Goal: Task Accomplishment & Management: Manage account settings

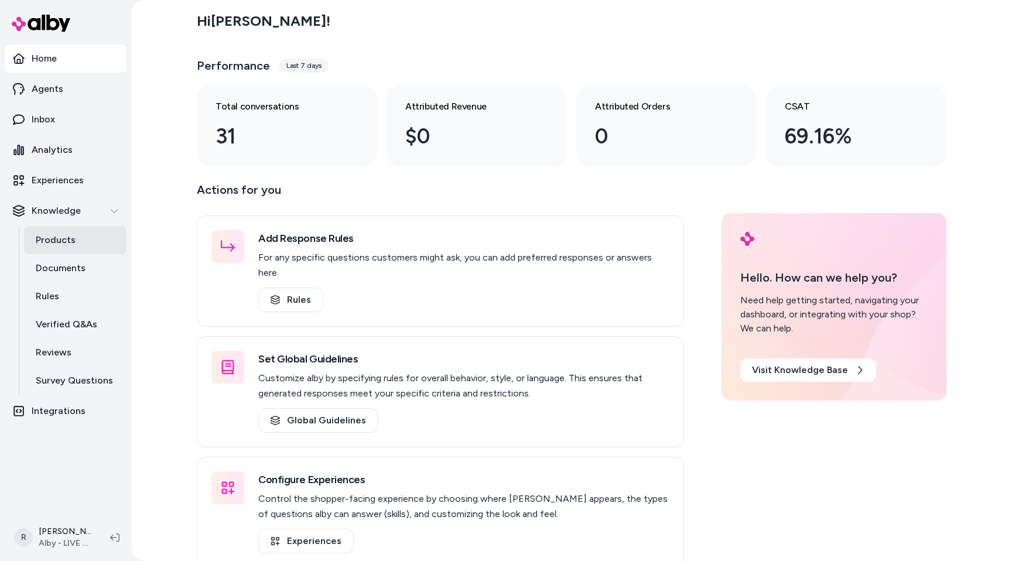
click at [90, 230] on link "Products" at bounding box center [75, 240] width 102 height 28
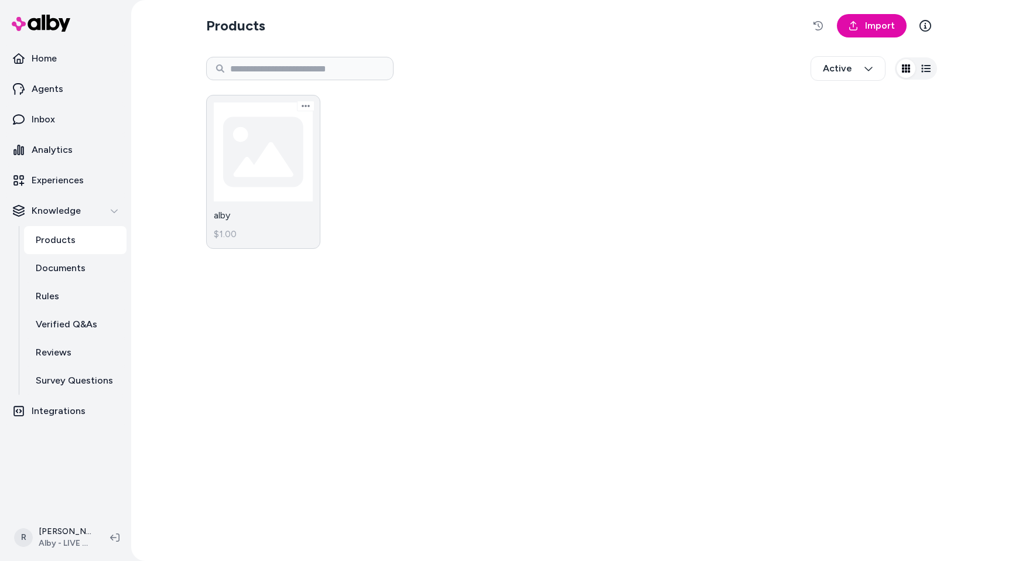
click at [277, 207] on link "alby $1.00" at bounding box center [263, 172] width 114 height 154
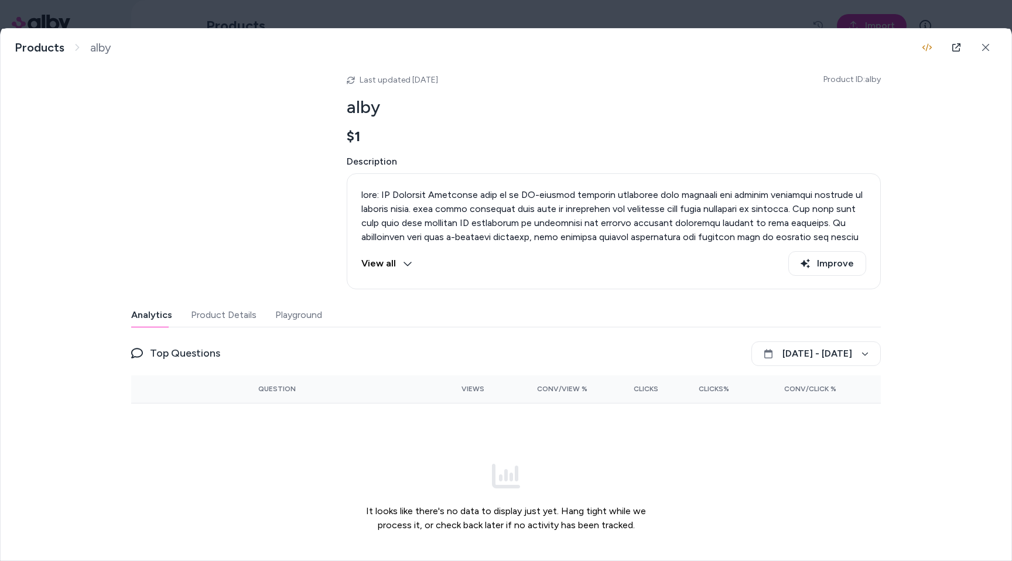
scroll to position [22, 0]
click at [231, 318] on button "Product Details" at bounding box center [224, 312] width 66 height 23
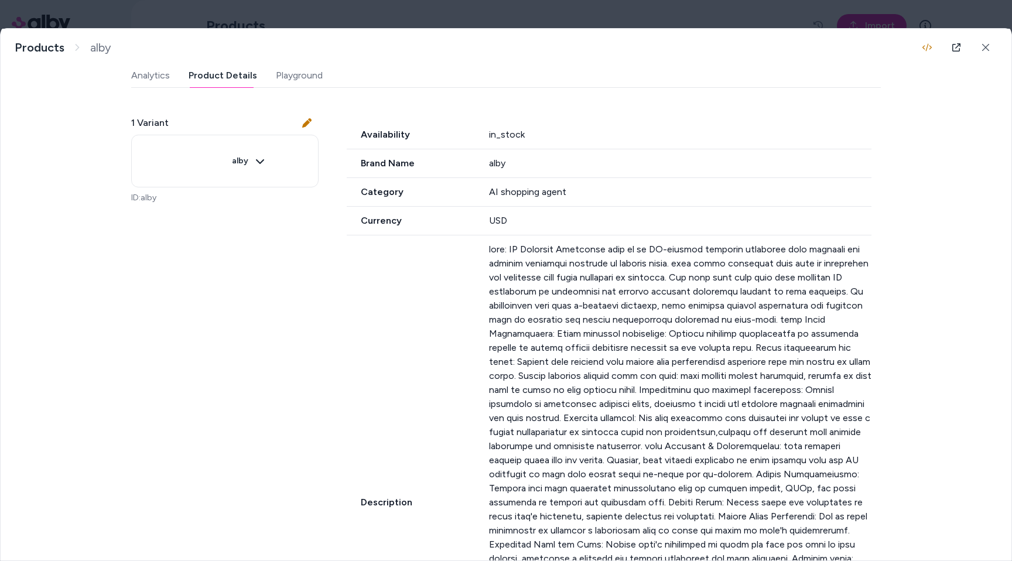
scroll to position [0, 0]
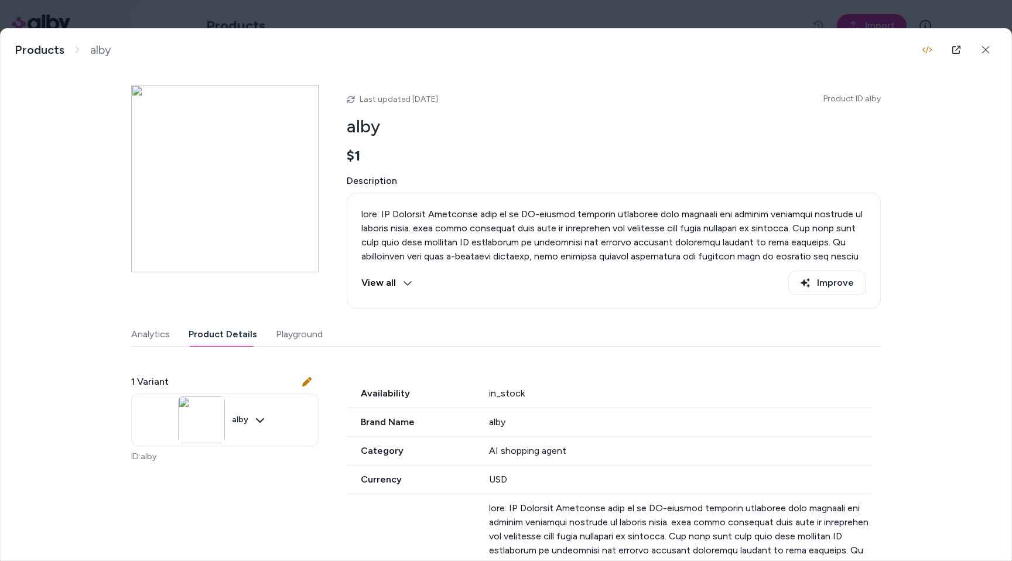
click at [460, 14] on body "Home Agents Inbox Analytics Experiences Knowledge Products Documents Rules Veri…" at bounding box center [506, 280] width 1012 height 561
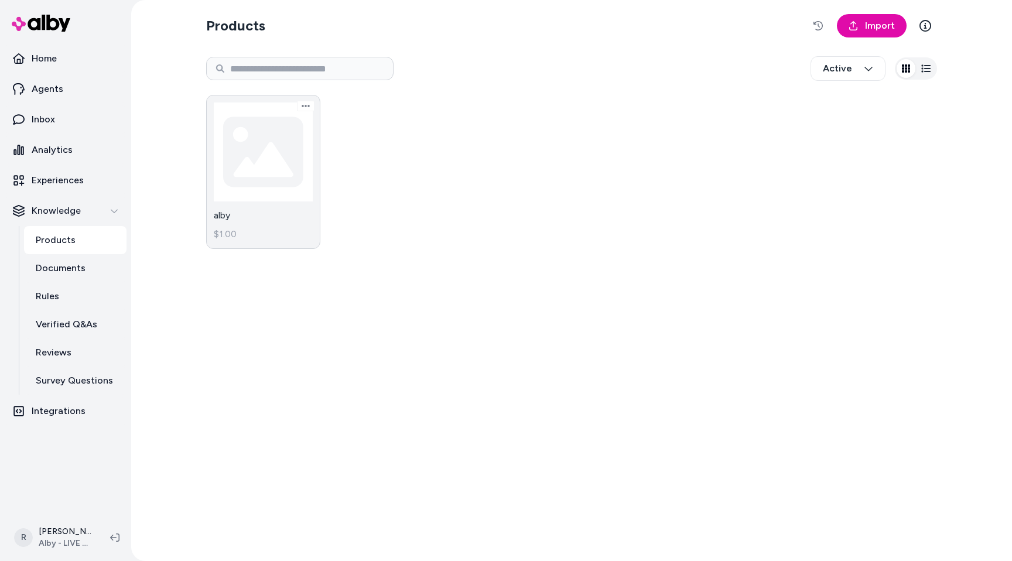
click at [299, 222] on link "alby $1.00" at bounding box center [263, 172] width 114 height 154
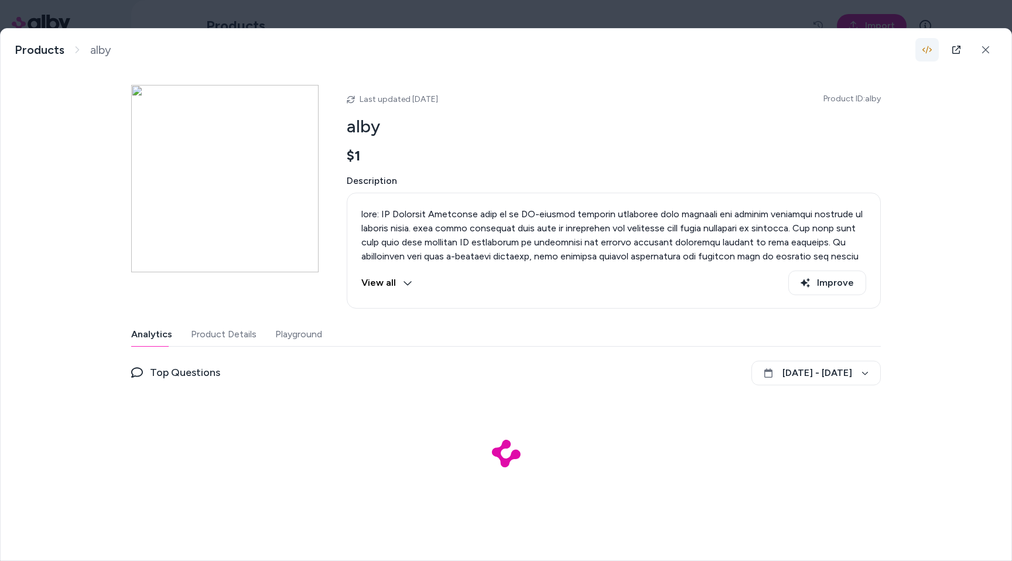
click at [923, 51] on icon "button" at bounding box center [926, 49] width 9 height 9
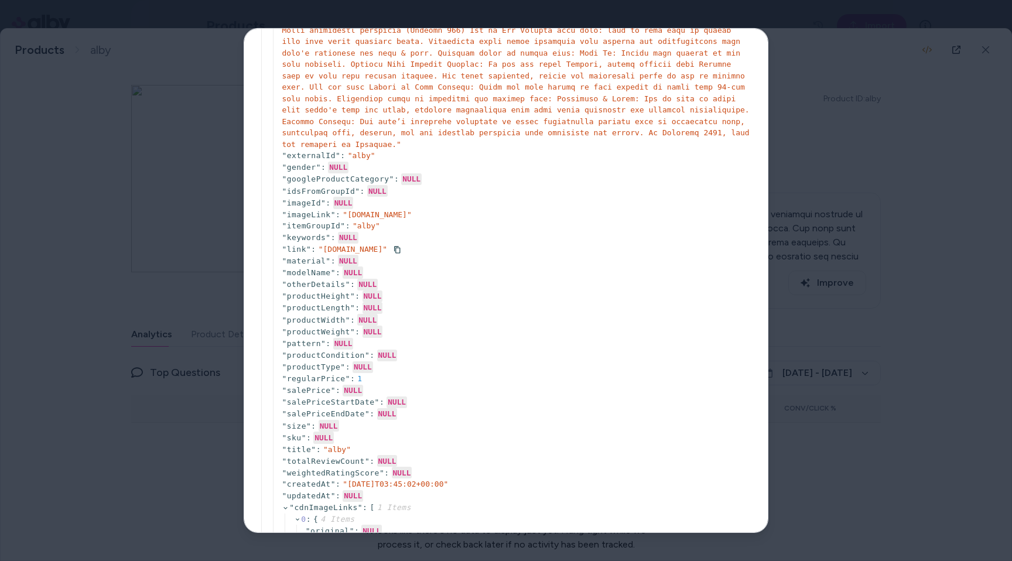
scroll to position [643, 0]
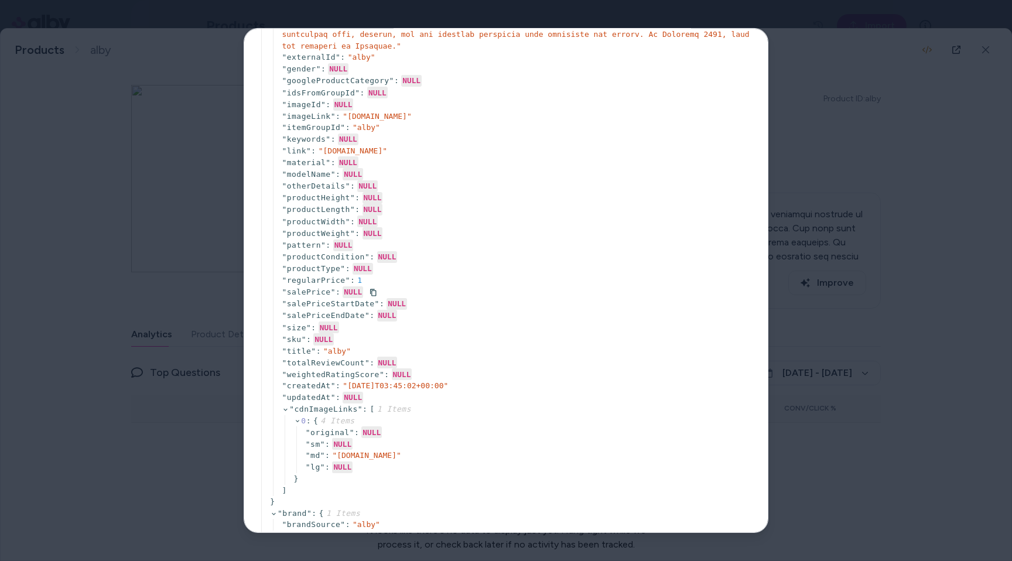
click at [307, 293] on span "" salePrice "" at bounding box center [309, 291] width 54 height 9
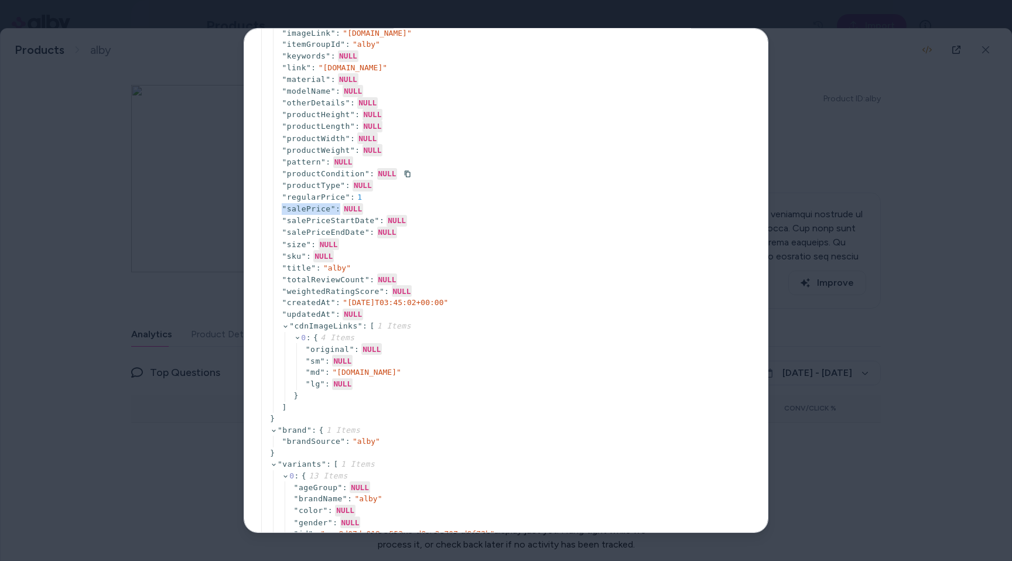
scroll to position [715, 0]
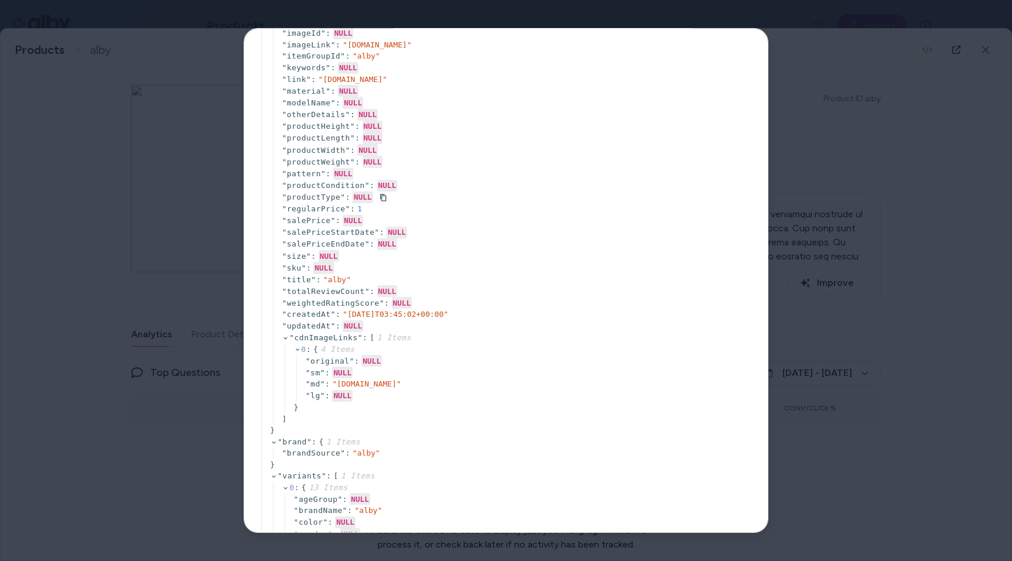
click at [303, 200] on span "" productType "" at bounding box center [313, 197] width 63 height 9
click at [157, 90] on div at bounding box center [506, 280] width 1012 height 561
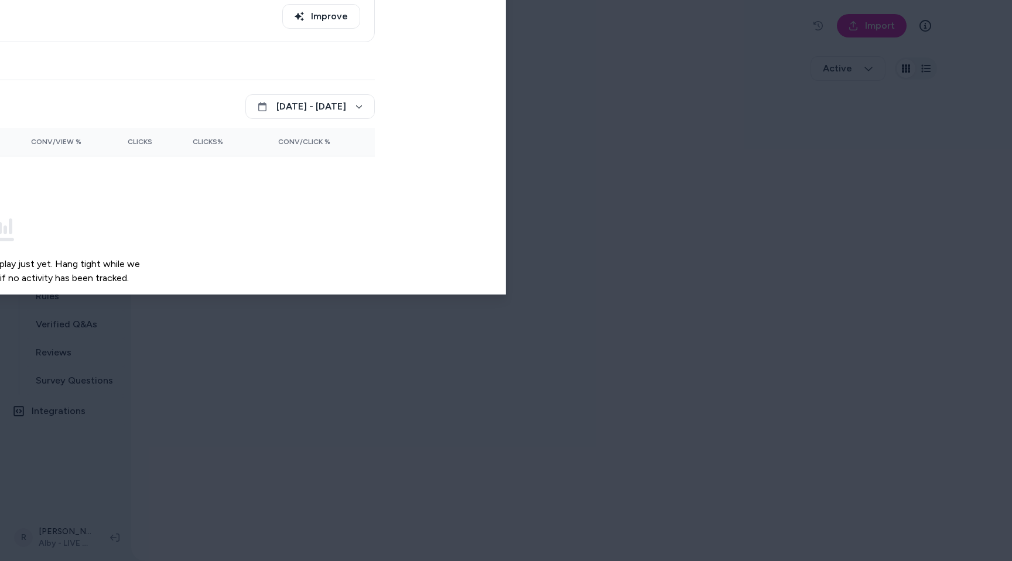
click at [256, 18] on body "Home Agents Inbox Analytics Experiences Knowledge Products Documents Rules Veri…" at bounding box center [506, 280] width 1012 height 561
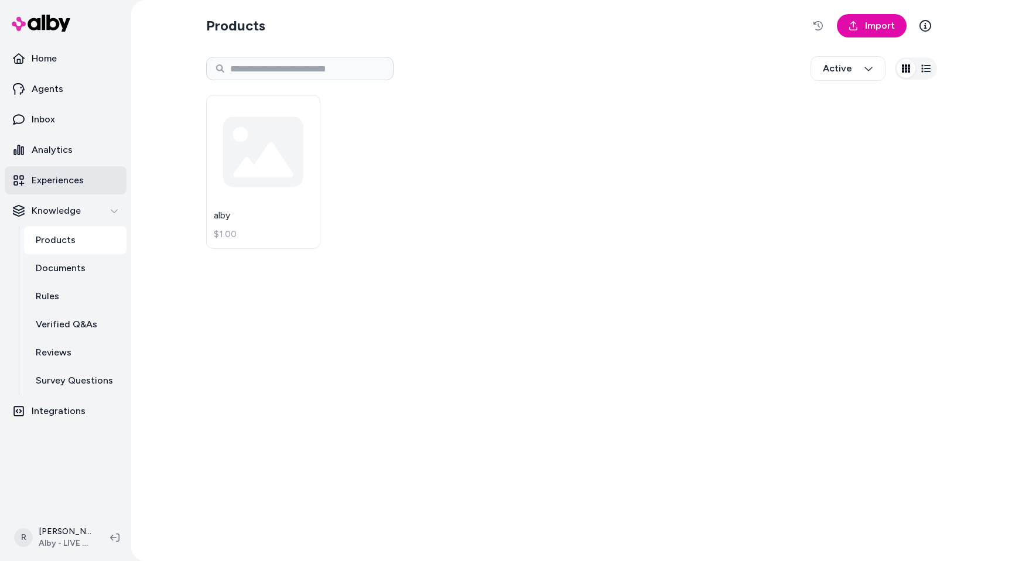
click at [60, 182] on p "Experiences" at bounding box center [58, 180] width 52 height 14
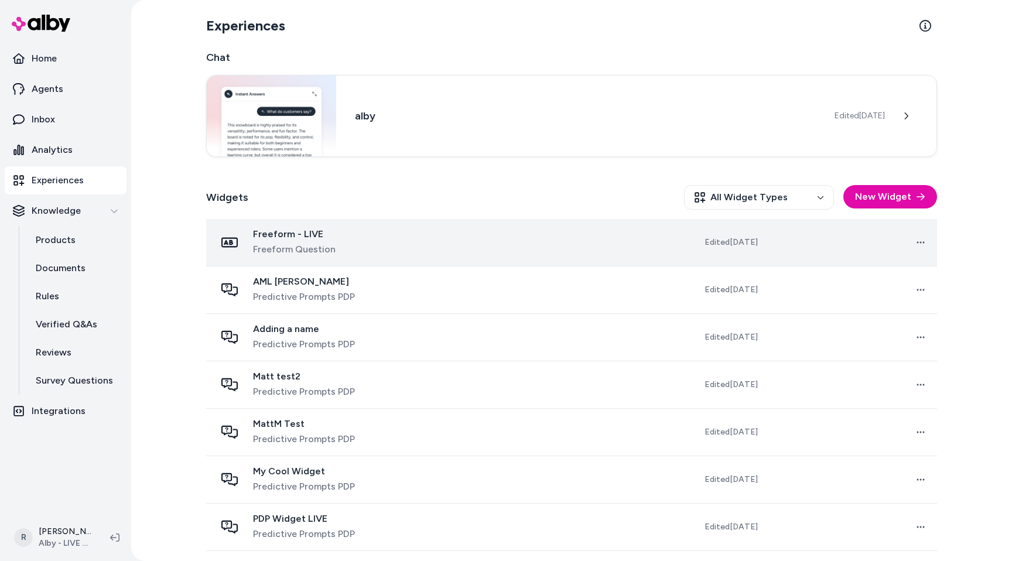
click at [309, 250] on span "Freeform Question" at bounding box center [294, 249] width 83 height 14
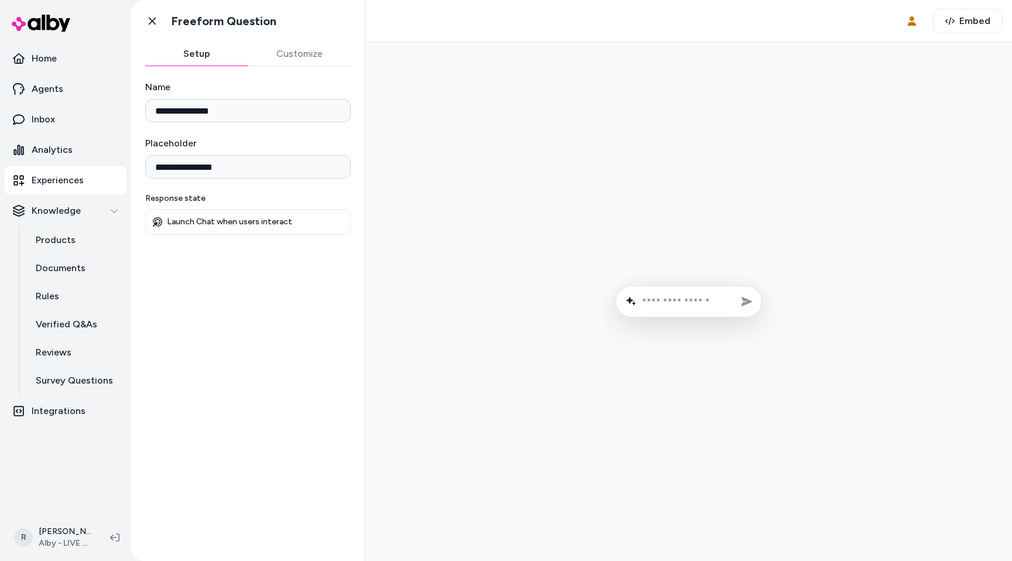
click at [337, 56] on button "Customize" at bounding box center [299, 53] width 103 height 23
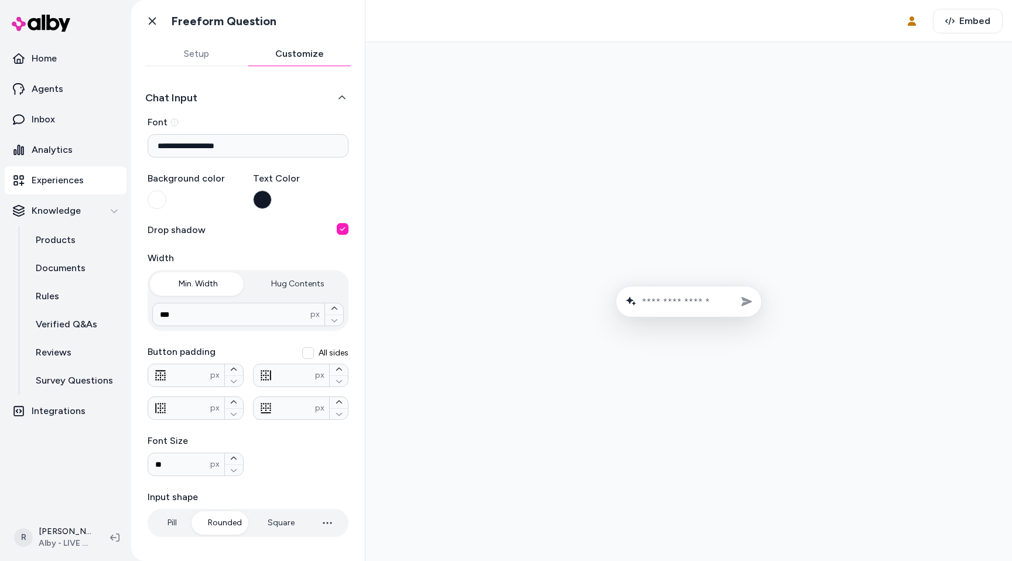
click at [171, 98] on button "Chat Input" at bounding box center [248, 98] width 206 height 16
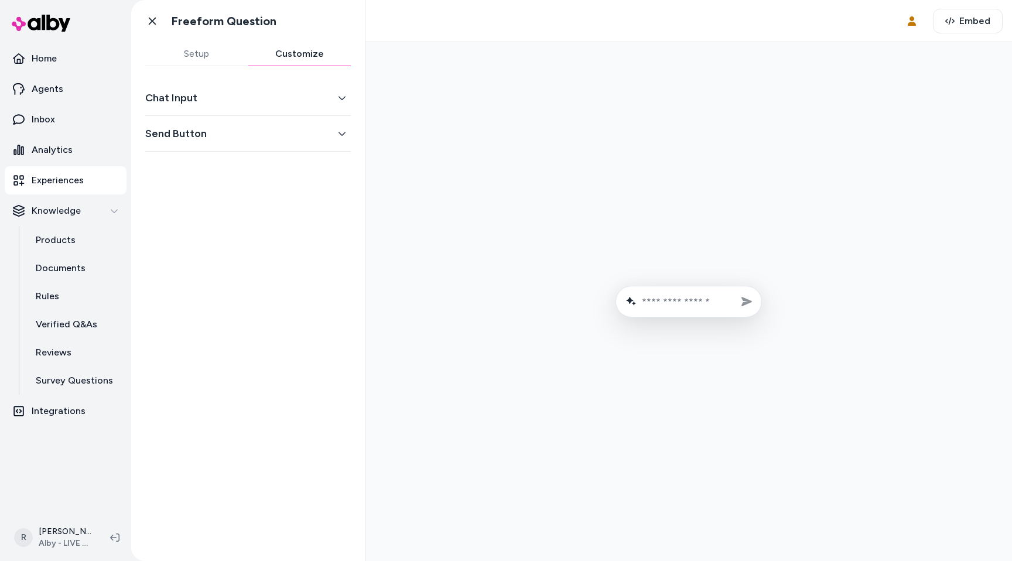
click at [252, 98] on button "Chat Input" at bounding box center [248, 98] width 206 height 16
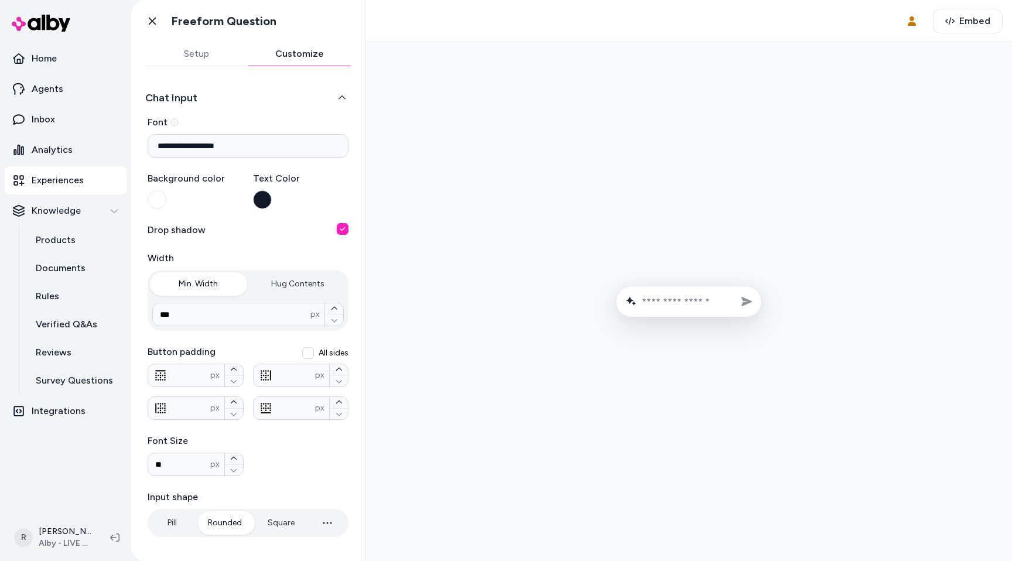
click at [236, 98] on button "Chat Input" at bounding box center [248, 98] width 206 height 16
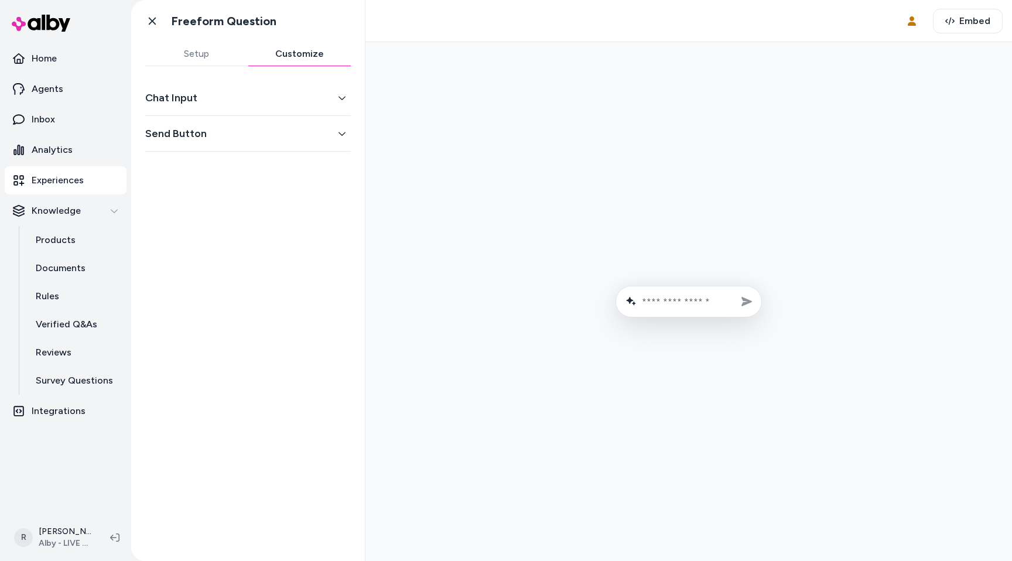
click at [205, 138] on button "Send Button" at bounding box center [248, 133] width 206 height 16
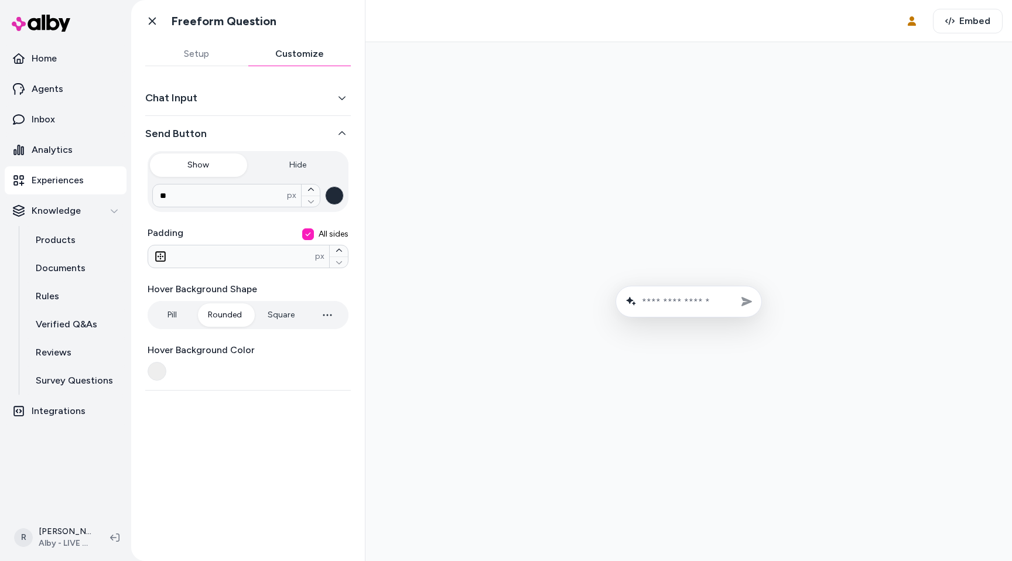
click at [205, 138] on button "Send Button" at bounding box center [248, 133] width 206 height 16
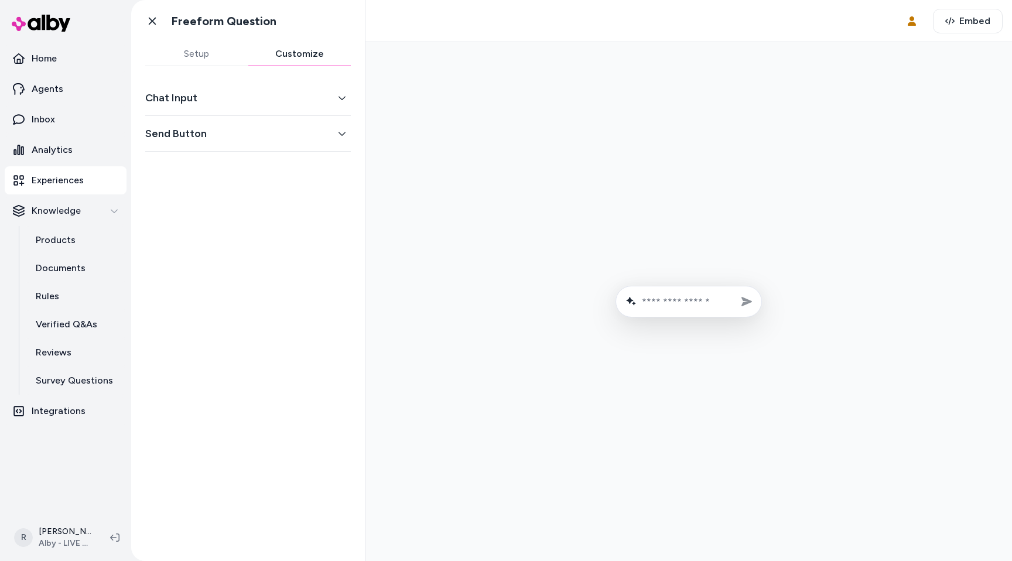
click at [205, 138] on button "Send Button" at bounding box center [248, 133] width 206 height 16
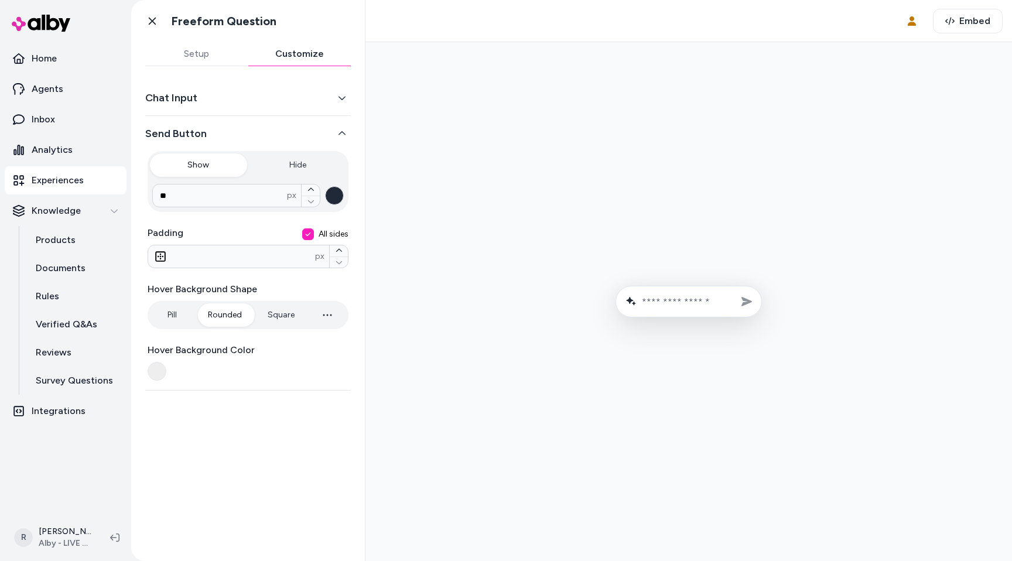
click at [205, 138] on button "Send Button" at bounding box center [248, 133] width 206 height 16
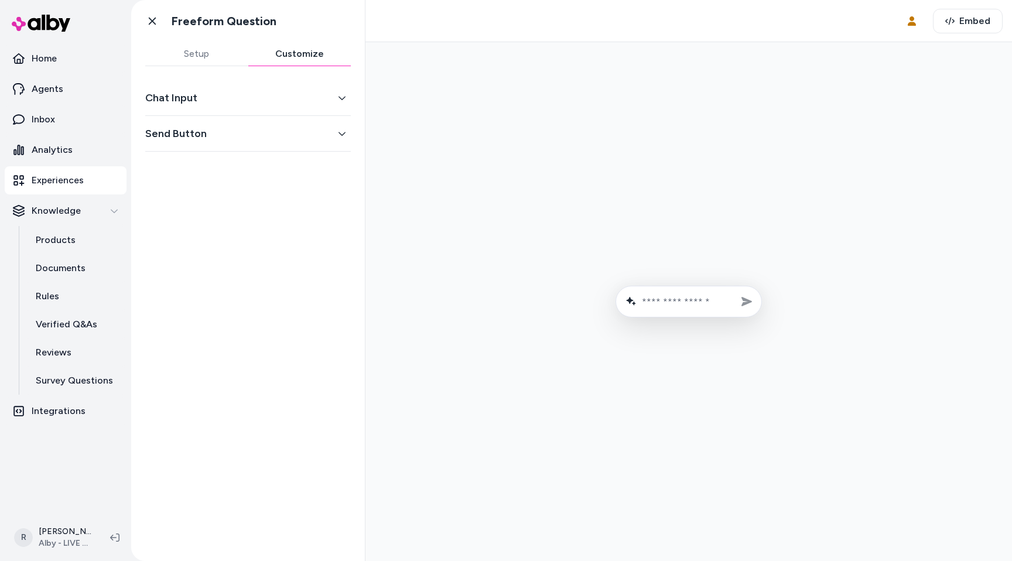
click at [211, 100] on button "Chat Input" at bounding box center [248, 98] width 206 height 16
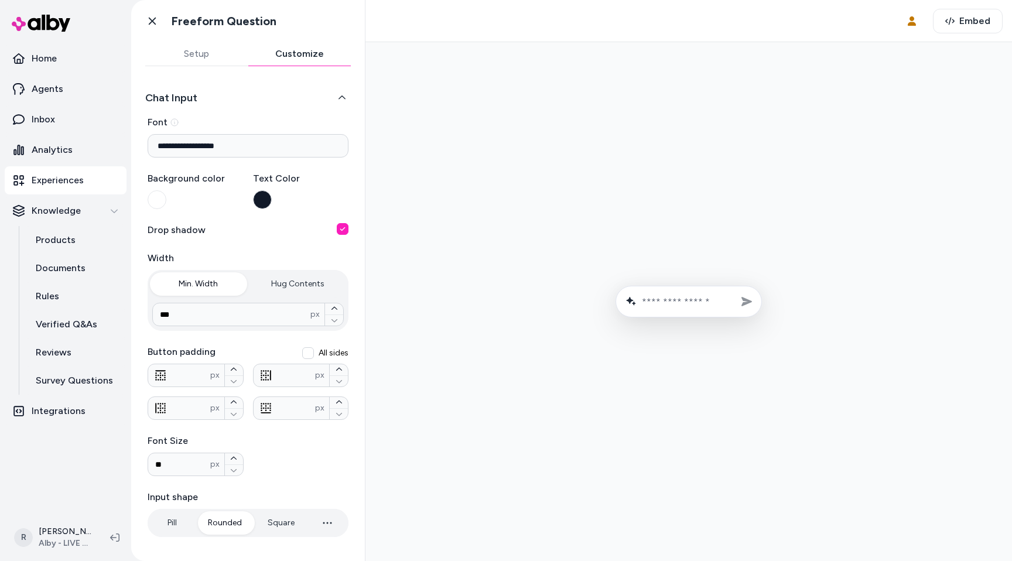
scroll to position [129, 0]
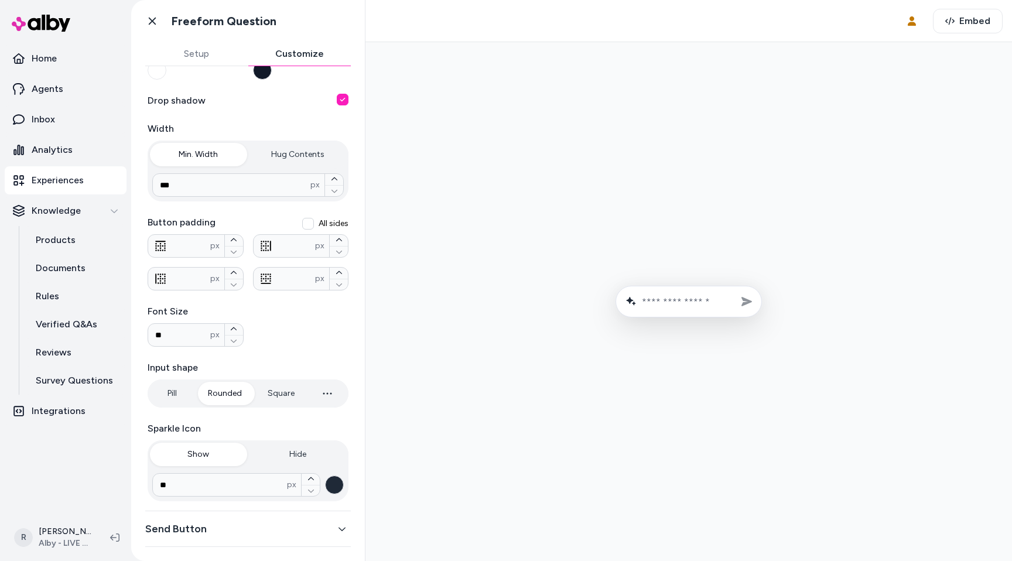
click at [273, 381] on div "Pill Rounded Square" at bounding box center [248, 393] width 201 height 28
click at [276, 394] on button "Square" at bounding box center [281, 393] width 50 height 23
type input "*"
click at [228, 395] on button "Rounded" at bounding box center [224, 393] width 57 height 23
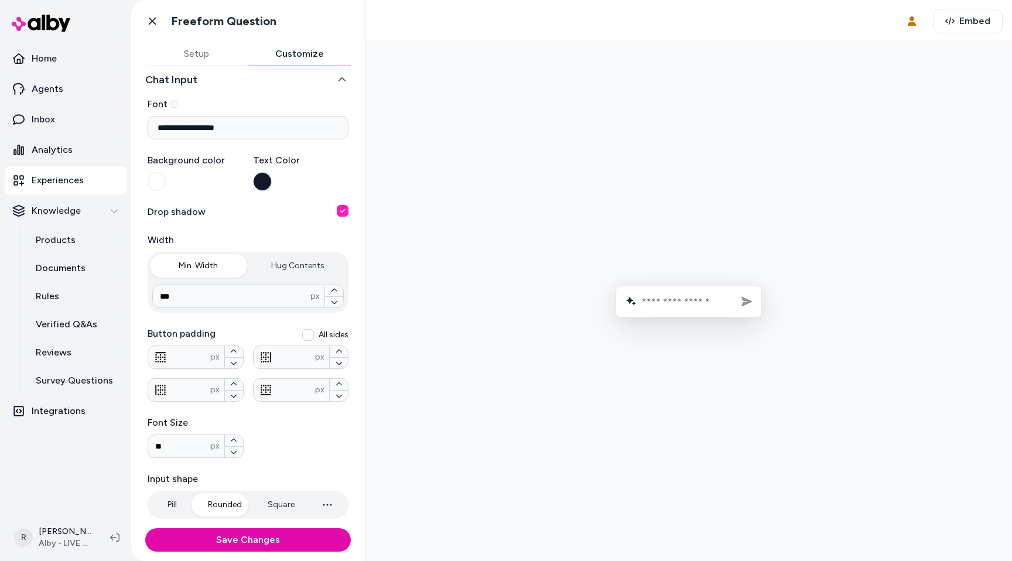
scroll to position [0, 0]
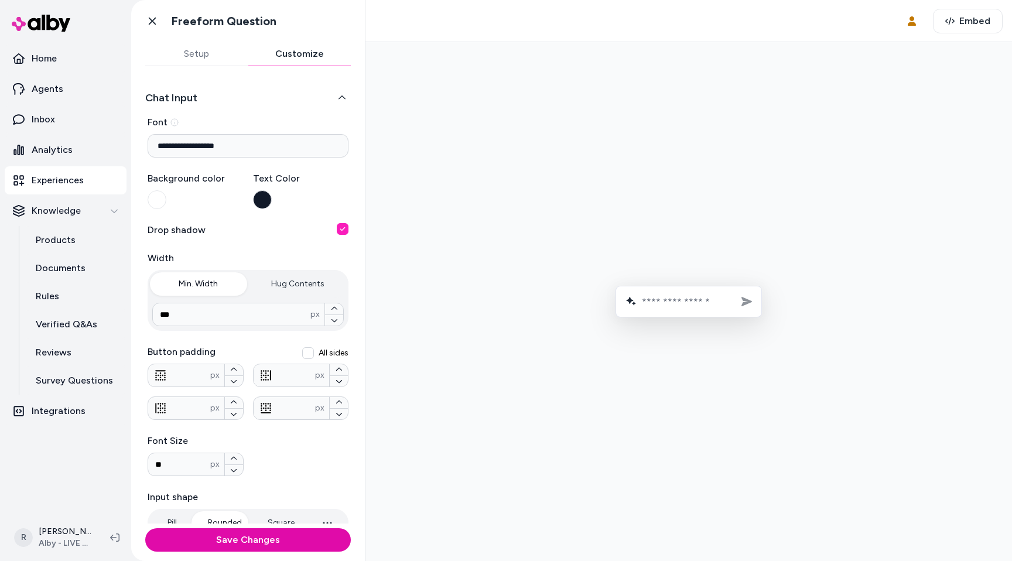
click at [179, 46] on button "Setup" at bounding box center [196, 53] width 103 height 23
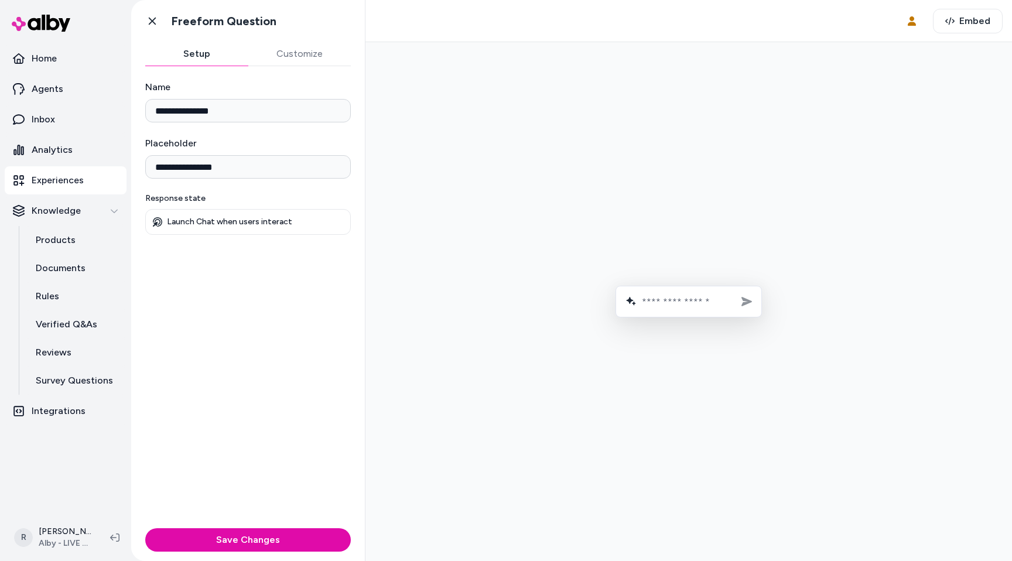
click at [121, 541] on button at bounding box center [114, 537] width 19 height 19
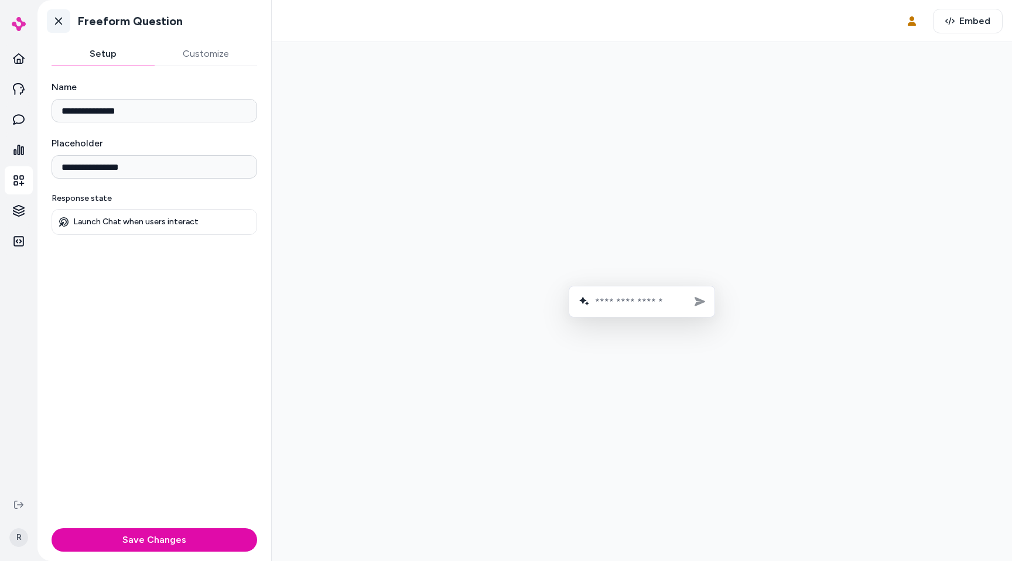
click at [60, 19] on icon at bounding box center [58, 22] width 7 height 8
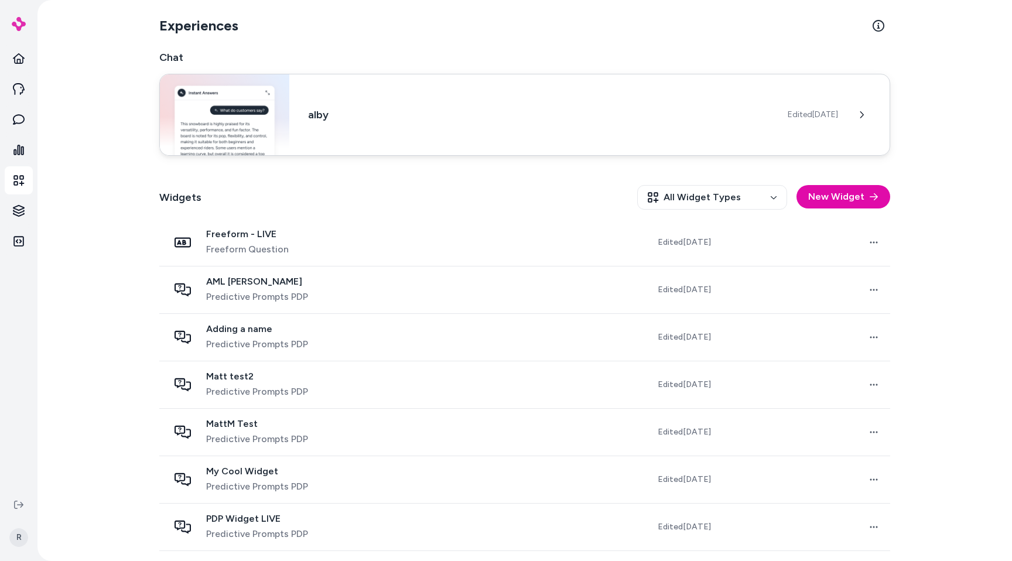
click at [325, 111] on h3 "alby" at bounding box center [538, 115] width 461 height 16
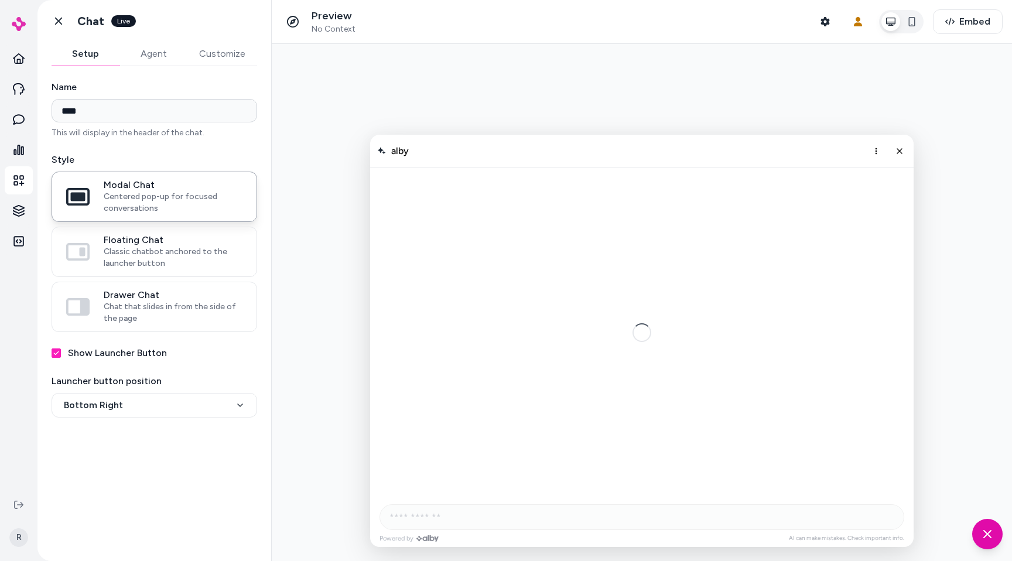
scroll to position [458, 0]
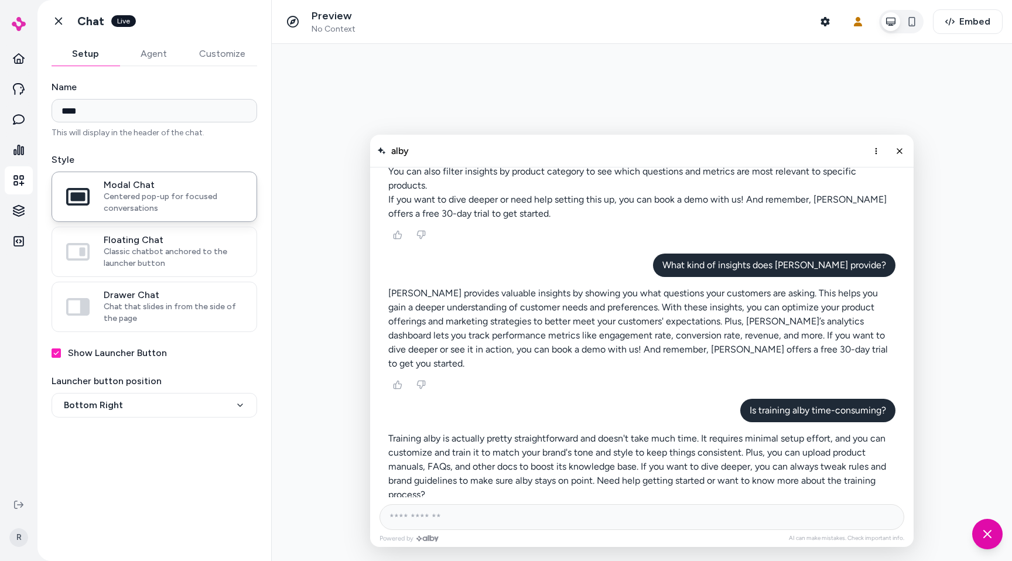
click at [165, 63] on button "Agent" at bounding box center [153, 53] width 68 height 23
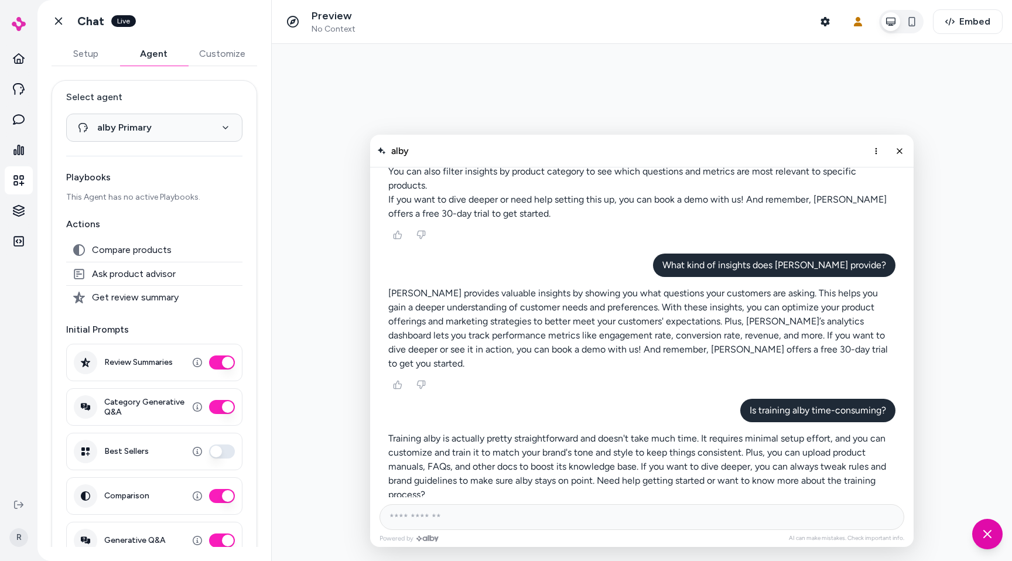
click at [200, 56] on button "Customize" at bounding box center [222, 53] width 70 height 23
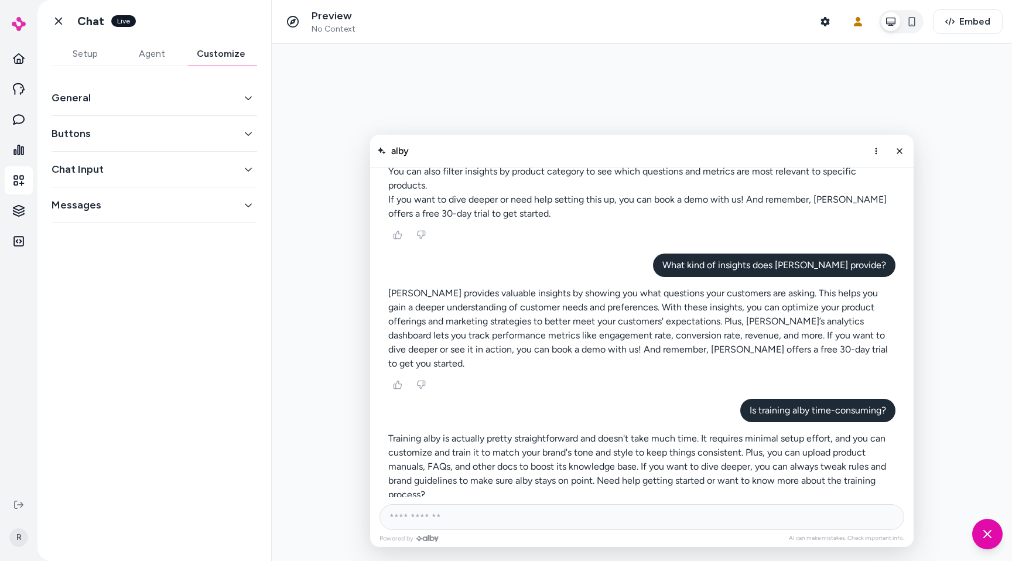
click at [166, 55] on button "Agent" at bounding box center [151, 53] width 67 height 23
click at [207, 55] on button "Customize" at bounding box center [221, 53] width 72 height 23
click at [133, 168] on button "Chat Input" at bounding box center [155, 169] width 206 height 16
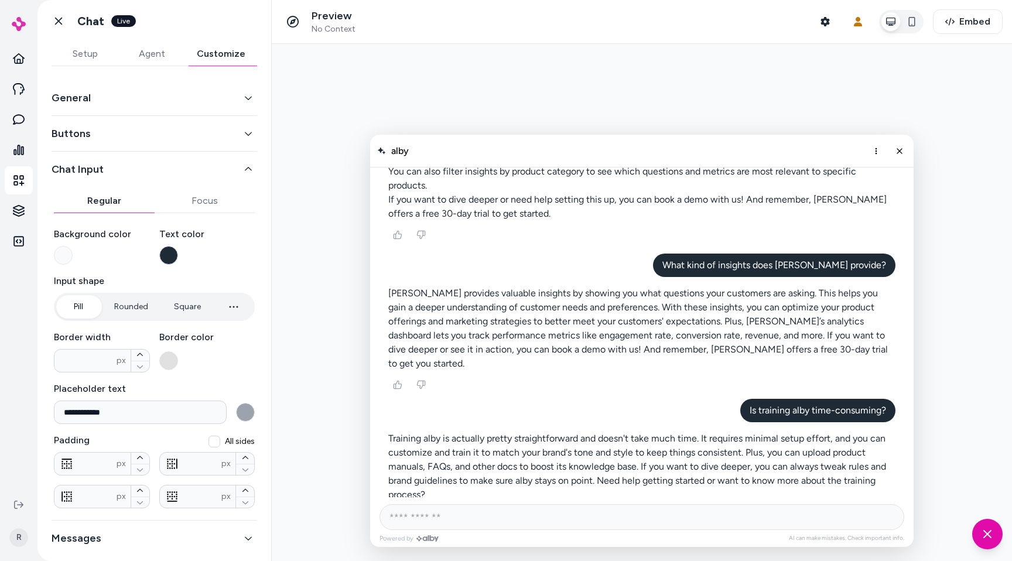
click at [206, 196] on button "Focus" at bounding box center [205, 200] width 101 height 23
click at [117, 203] on button "Regular" at bounding box center [104, 200] width 101 height 23
click at [106, 172] on button "Chat Input" at bounding box center [155, 169] width 206 height 16
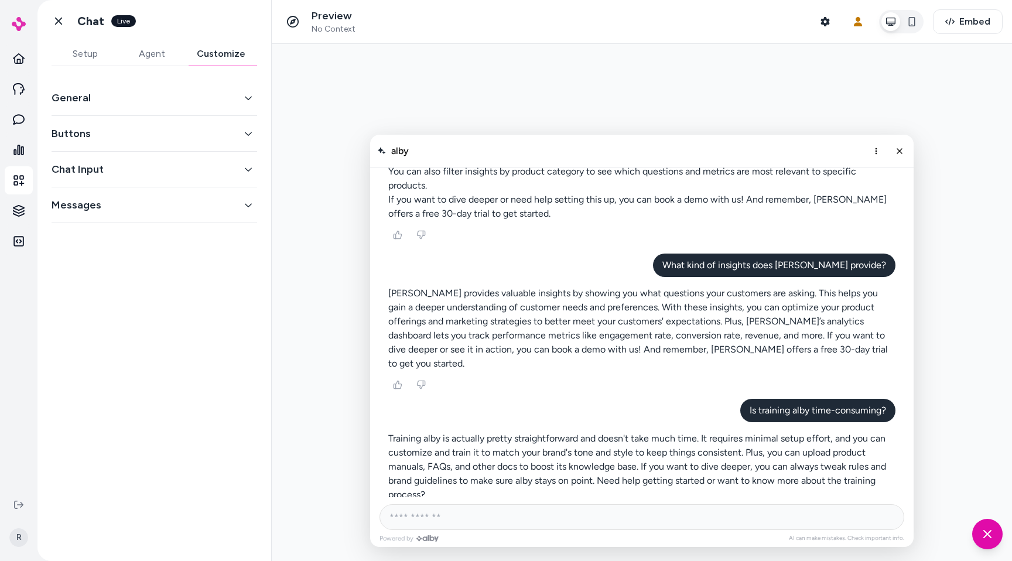
click at [102, 201] on button "Messages" at bounding box center [155, 205] width 206 height 16
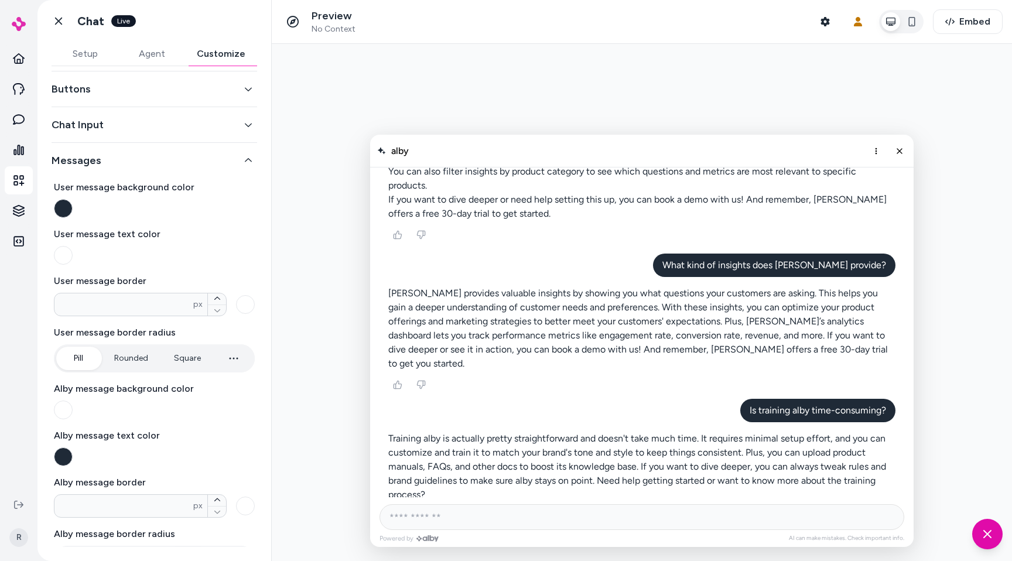
scroll to position [48, 0]
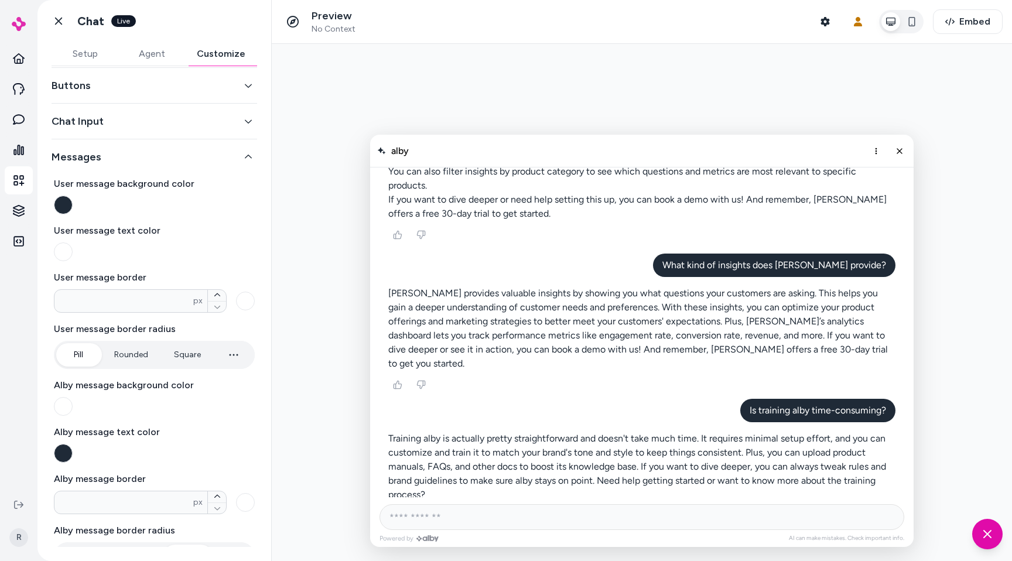
click at [101, 168] on div "User message background color User message text color User message border * px …" at bounding box center [154, 368] width 201 height 403
click at [99, 159] on button "Messages" at bounding box center [155, 157] width 206 height 16
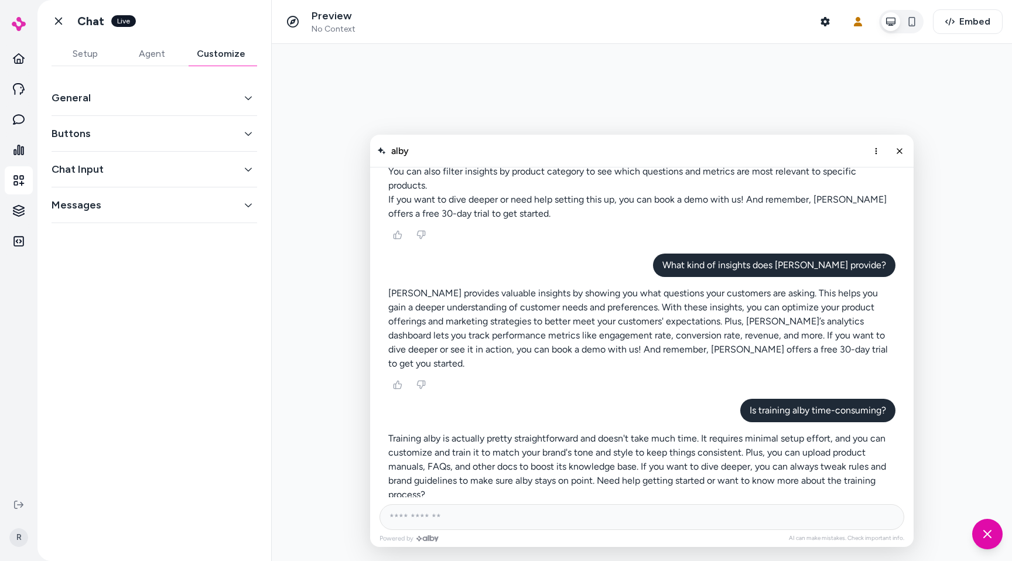
click at [961, 128] on div at bounding box center [642, 302] width 740 height 517
click at [57, 26] on icon at bounding box center [59, 21] width 12 height 12
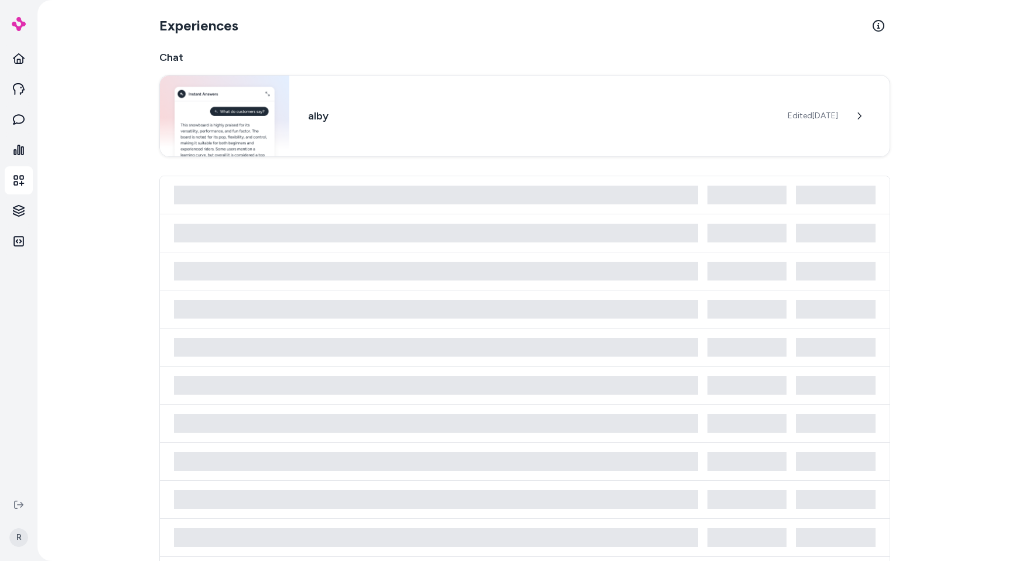
click at [957, 133] on div "Experiences Chat alby Edited Sep 19, 2025" at bounding box center [524, 280] width 974 height 561
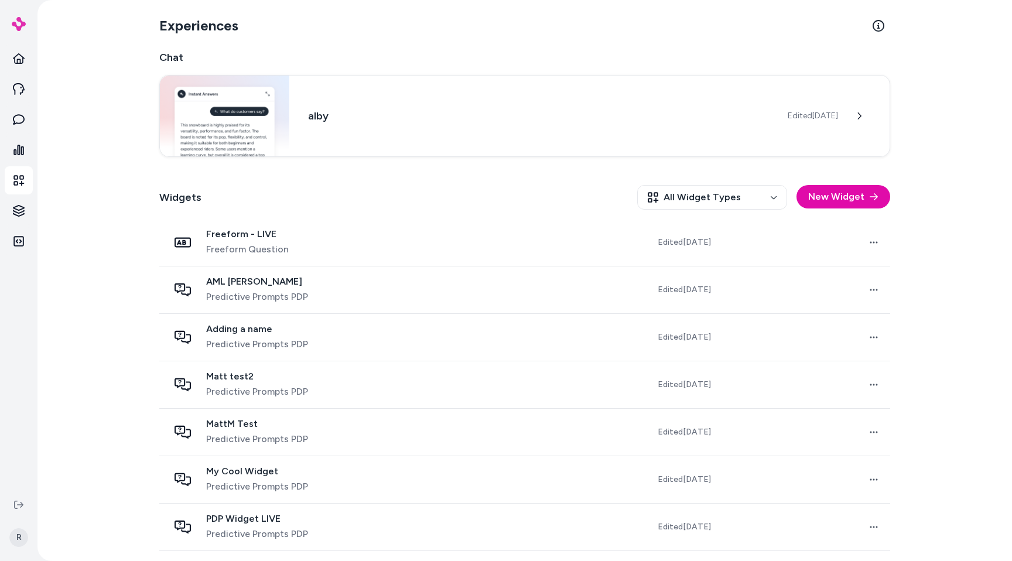
click at [109, 118] on div "Experiences Chat alby Edited Sep 19, 2025 Widgets All Widget Types New Widget F…" at bounding box center [524, 280] width 974 height 561
click at [136, 117] on div "Experiences Chat alby Edited Sep 19, 2025 Widgets All Widget Types New Widget F…" at bounding box center [524, 280] width 974 height 561
click at [137, 95] on div "Experiences Chat alby Edited Sep 19, 2025 Widgets All Widget Types New Widget F…" at bounding box center [524, 280] width 974 height 561
click at [26, 209] on html "R Experiences Chat alby Edited Sep 19, 2025 Widgets All Widget Types New Widget…" at bounding box center [506, 280] width 1012 height 561
click at [133, 66] on html "R Experiences Chat alby Edited Sep 19, 2025 Widgets All Widget Types New Widget…" at bounding box center [506, 280] width 1012 height 561
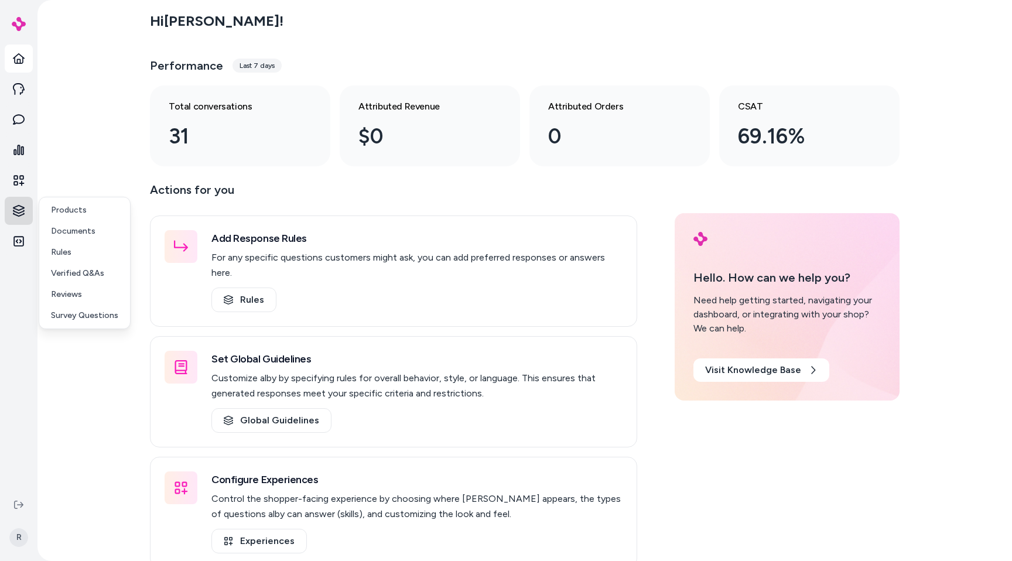
click at [28, 211] on html "R Hi [PERSON_NAME] ! Performance Last 7 days Total conversations 31 Attributed …" at bounding box center [506, 280] width 1012 height 561
click at [88, 313] on p "Survey Questions" at bounding box center [84, 316] width 67 height 12
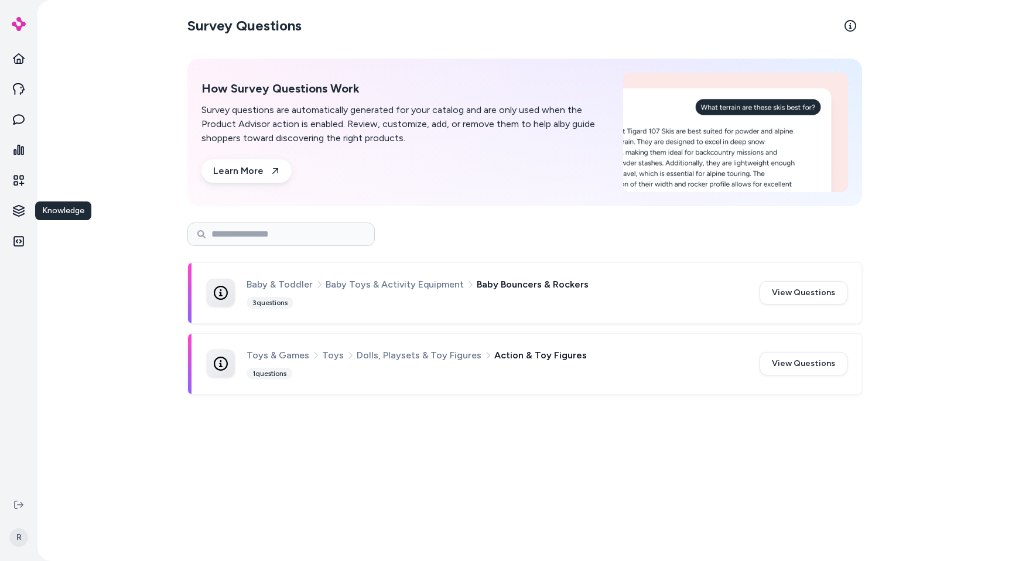
click at [391, 417] on div "Survey Questions How Survey Questions Work Survey questions are automatically g…" at bounding box center [524, 280] width 749 height 561
click at [540, 450] on div "Survey Questions How Survey Questions Work Survey questions are automatically g…" at bounding box center [524, 280] width 749 height 561
click at [145, 273] on div "Survey Questions How Survey Questions Work Survey questions are automatically g…" at bounding box center [524, 280] width 974 height 561
drag, startPoint x: 119, startPoint y: 121, endPoint x: 139, endPoint y: 155, distance: 39.4
click at [119, 125] on div "Survey Questions How Survey Questions Work Survey questions are automatically g…" at bounding box center [524, 280] width 974 height 561
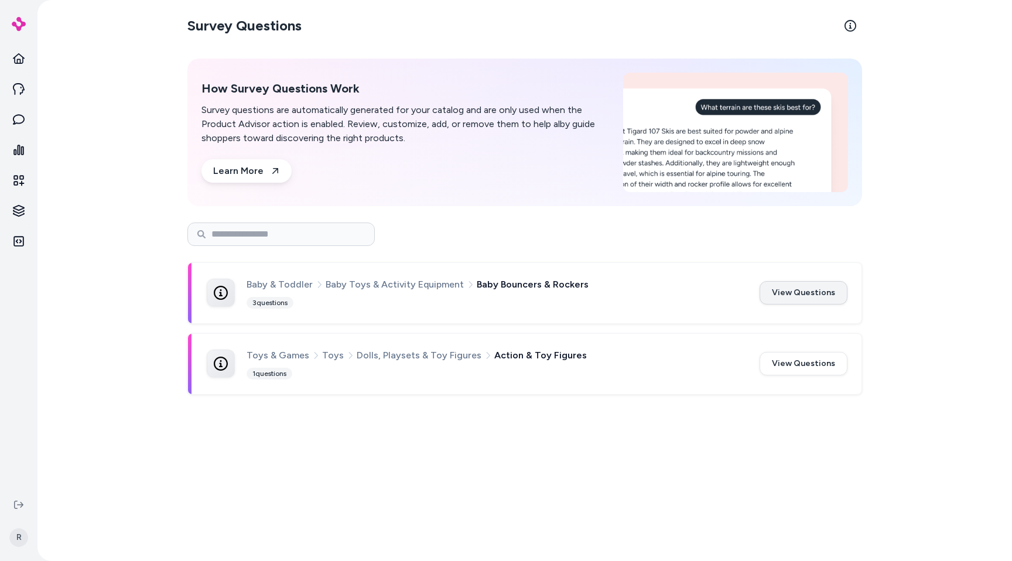
click at [820, 297] on button "View Questions" at bounding box center [803, 292] width 88 height 23
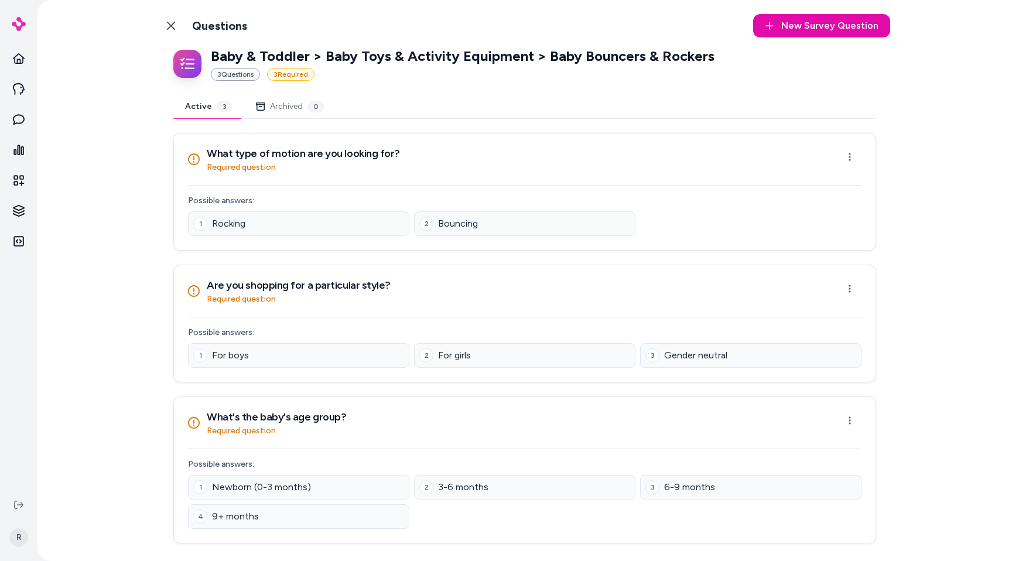
click at [159, 153] on div "Baby & Toddler > Baby Toys & Activity Equipment > Baby Bouncers & Rockers 3 Que…" at bounding box center [524, 295] width 731 height 497
click at [163, 29] on link "Back to Categories" at bounding box center [170, 25] width 23 height 23
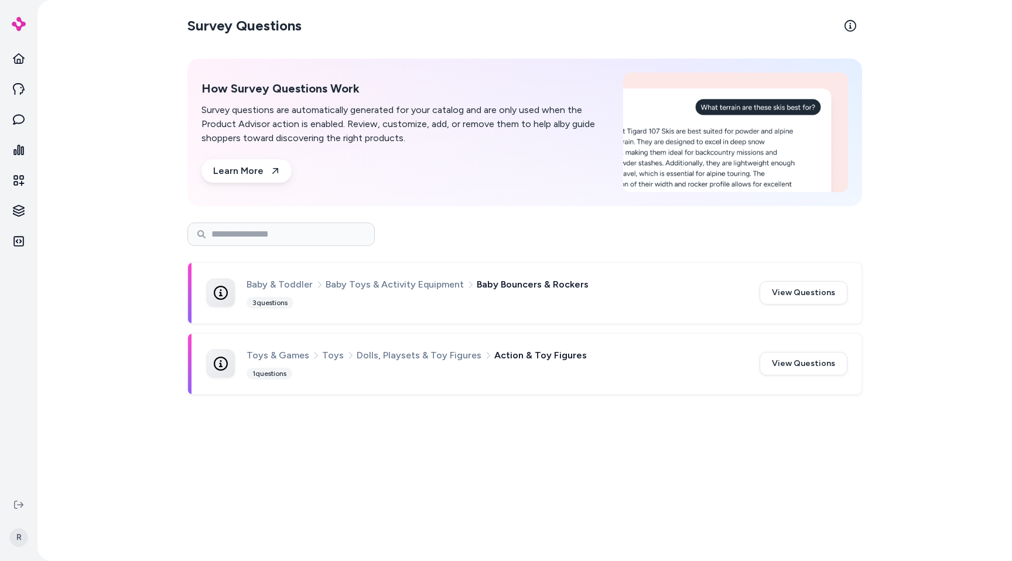
click at [131, 259] on div "Survey Questions How Survey Questions Work Survey questions are automatically g…" at bounding box center [524, 280] width 974 height 561
click at [513, 429] on div "Survey Questions How Survey Questions Work Survey questions are automatically g…" at bounding box center [524, 280] width 749 height 561
click at [241, 449] on div "Survey Questions How Survey Questions Work Survey questions are automatically g…" at bounding box center [524, 280] width 749 height 561
click at [317, 489] on div "Survey Questions How Survey Questions Work Survey questions are automatically g…" at bounding box center [524, 280] width 749 height 561
click at [14, 114] on icon at bounding box center [19, 120] width 12 height 12
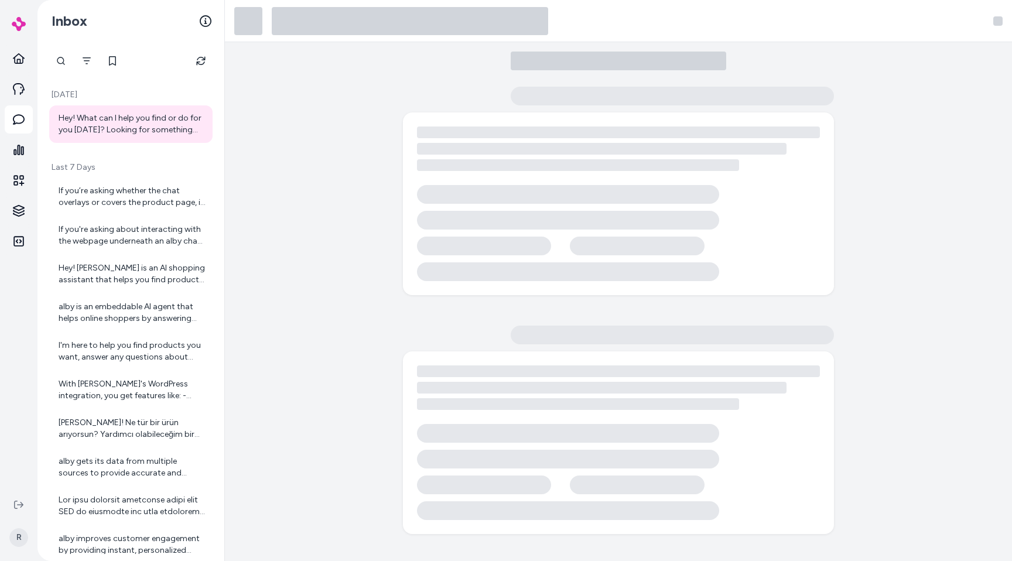
click at [117, 114] on div "Hey! What can I help you find or do for you today? Looking for something cool t…" at bounding box center [132, 123] width 147 height 23
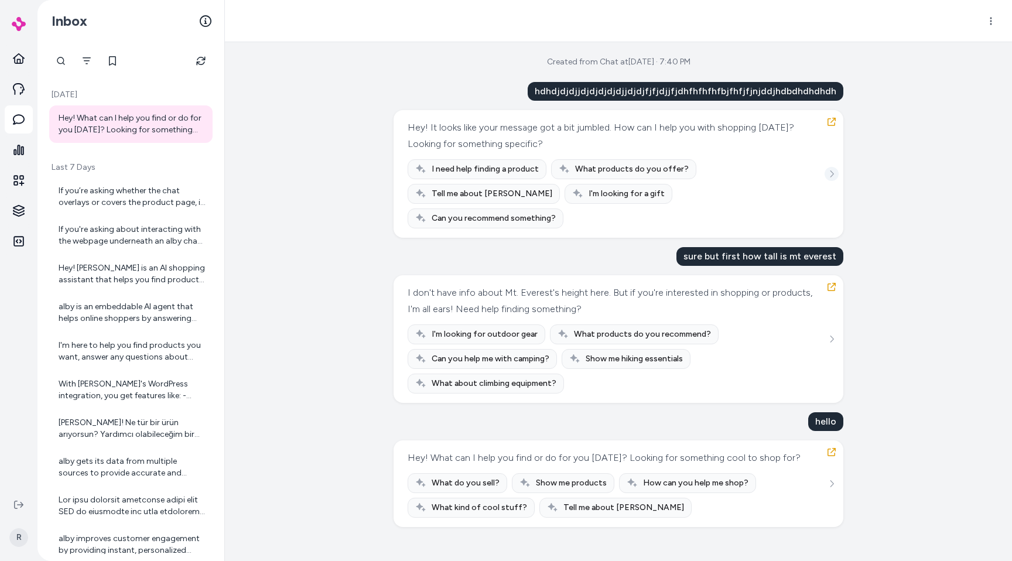
click at [833, 170] on icon "See more" at bounding box center [831, 174] width 8 height 8
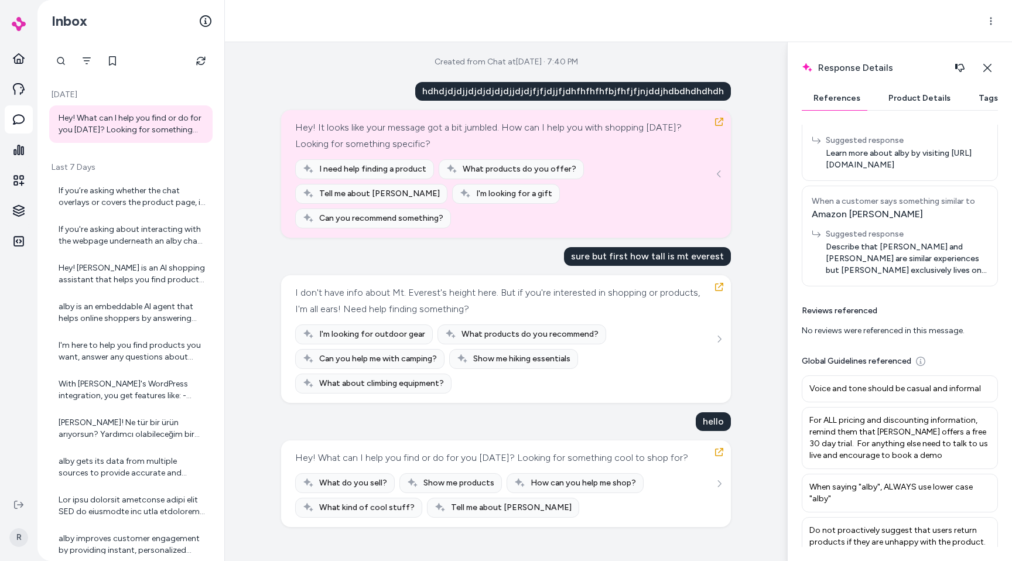
scroll to position [190, 0]
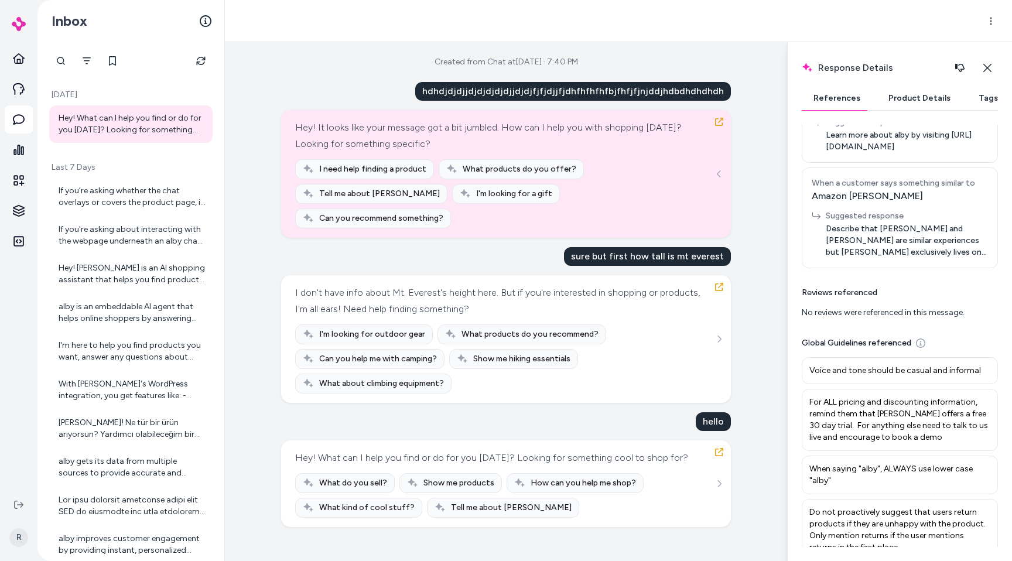
click at [862, 399] on p "For ALL pricing and discounting information, remind them that alby offers a fre…" at bounding box center [899, 419] width 181 height 47
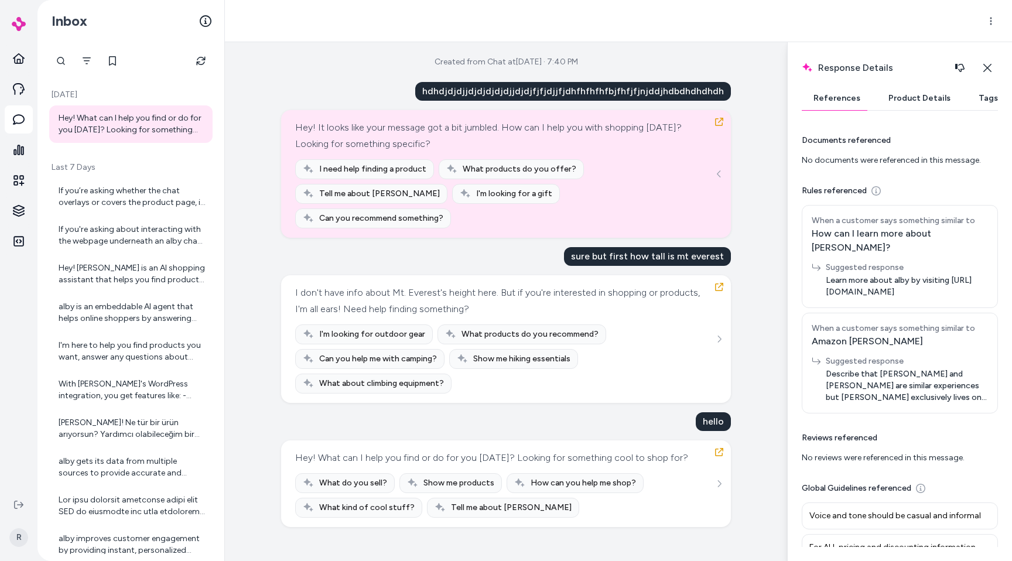
scroll to position [0, 0]
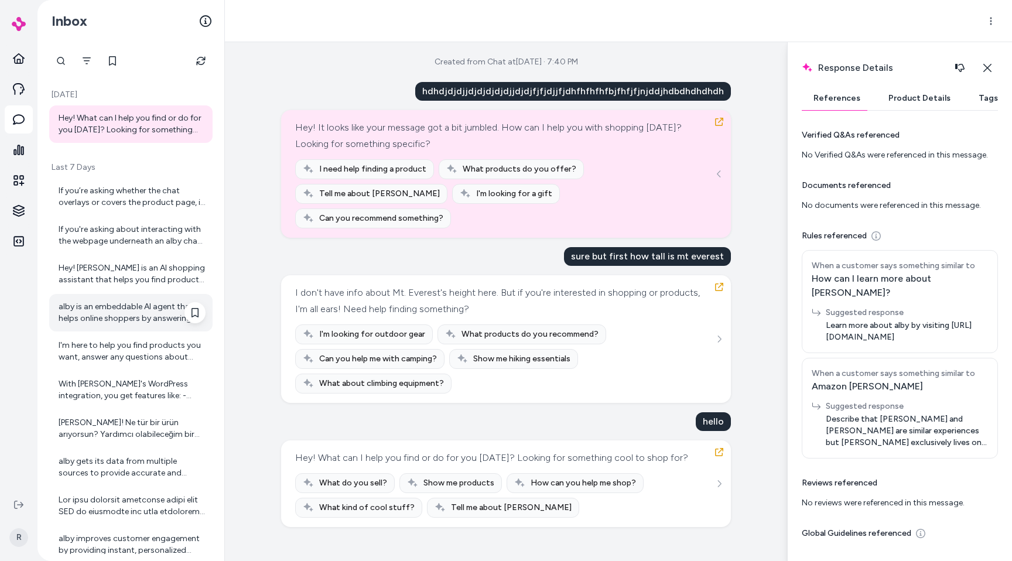
click at [118, 304] on div "alby is an embeddable AI agent that helps online shoppers by answering their qu…" at bounding box center [132, 312] width 147 height 23
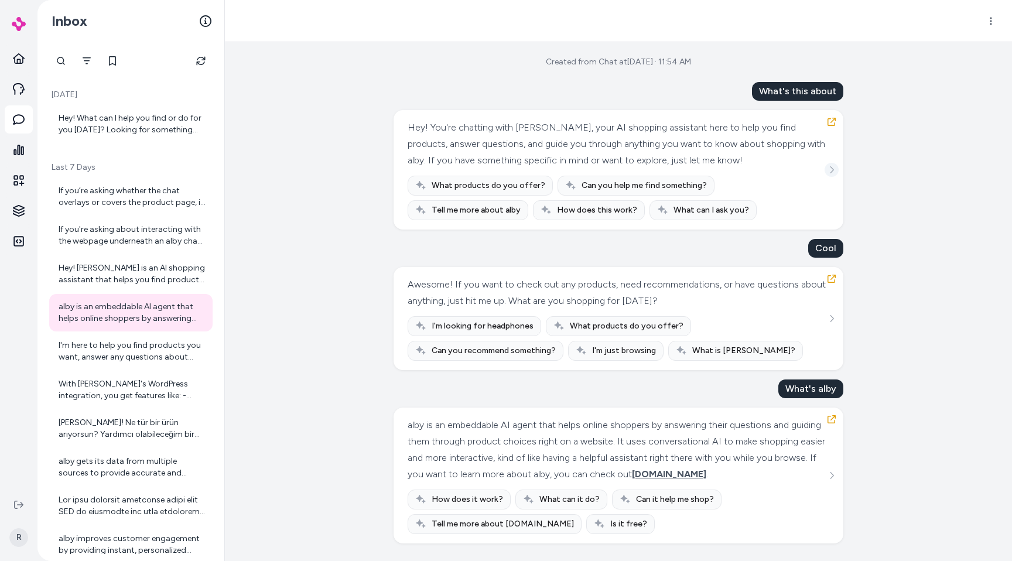
click at [833, 166] on icon "See more" at bounding box center [831, 170] width 8 height 8
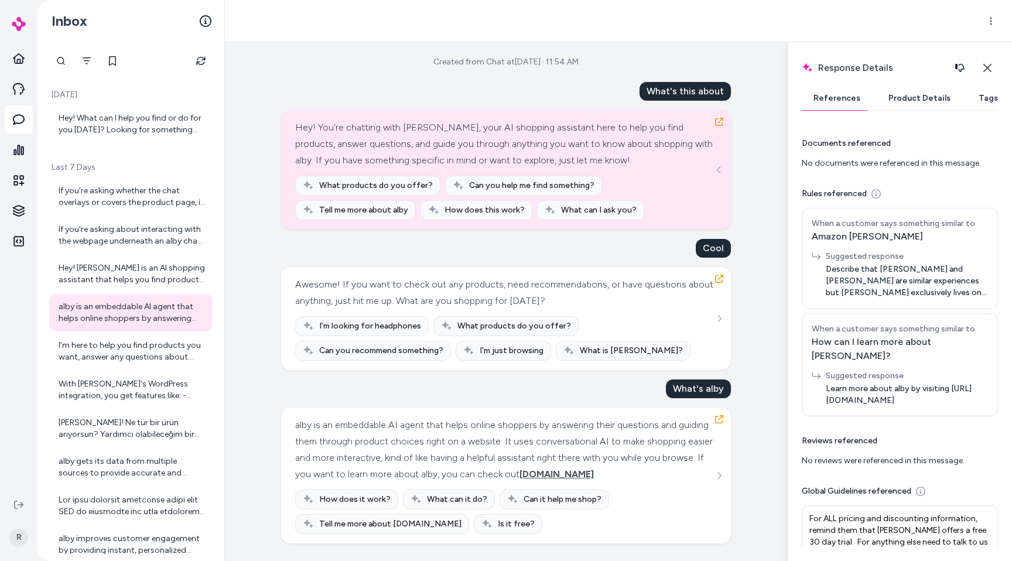
scroll to position [190, 0]
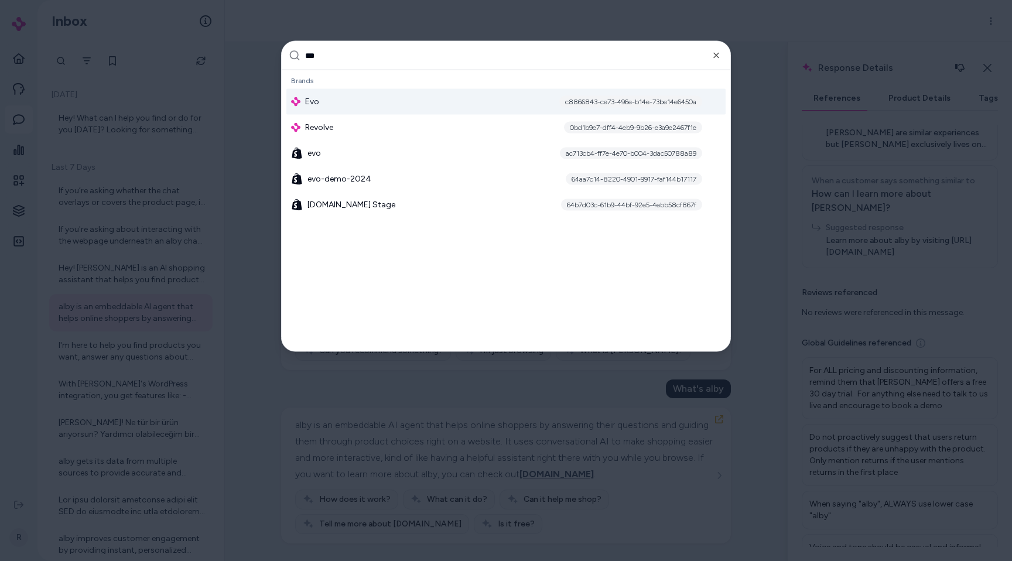
type input "***"
click at [347, 98] on div "Evo c8866843-ce73-496e-b14e-73be14e6450a" at bounding box center [505, 102] width 439 height 26
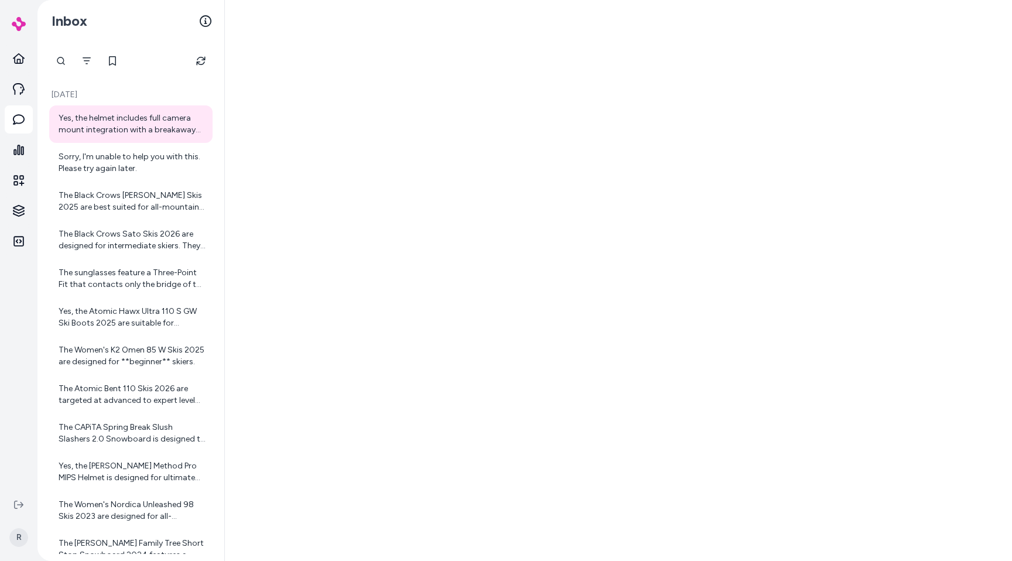
click at [129, 241] on div "The Black Crows Sato Skis 2026 are designed for intermediate skiers. They offer…" at bounding box center [132, 239] width 147 height 23
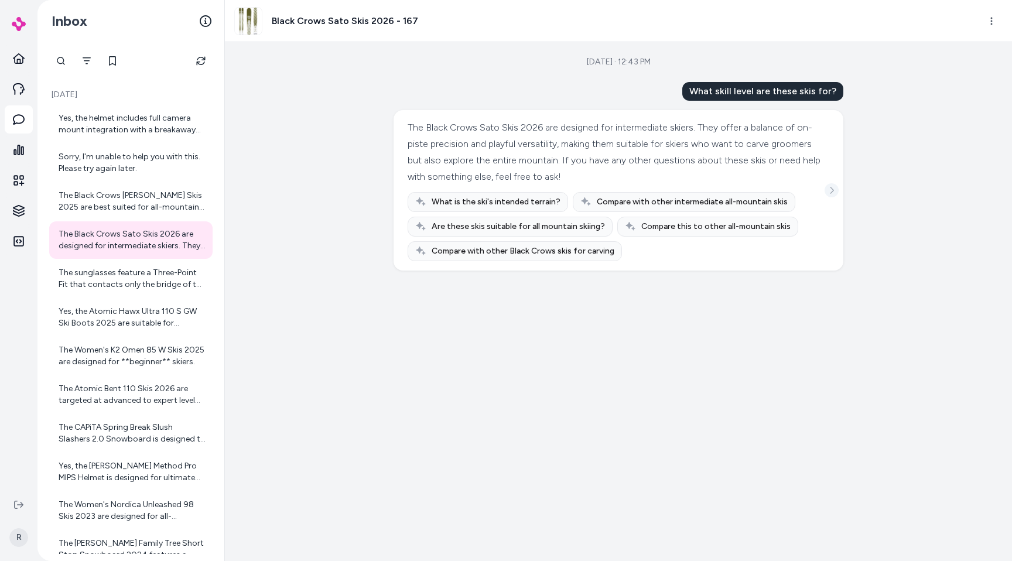
click at [837, 190] on button "See more" at bounding box center [831, 190] width 14 height 14
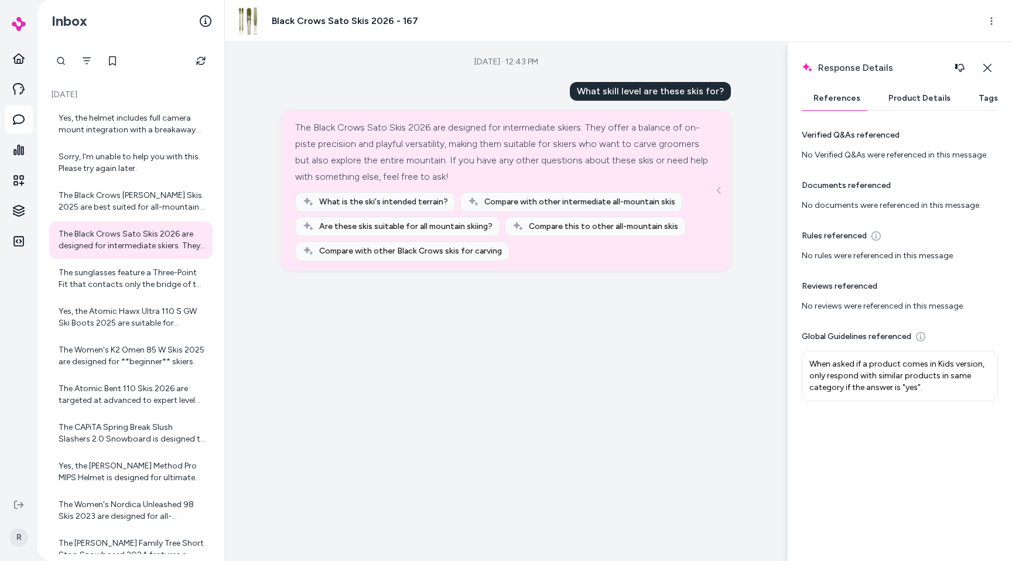
click at [678, 319] on div "[DATE] · 12:43 PM What skill level are these skis for? The Black Crows Sato Ski…" at bounding box center [506, 301] width 562 height 519
